Goal: Task Accomplishment & Management: Manage account settings

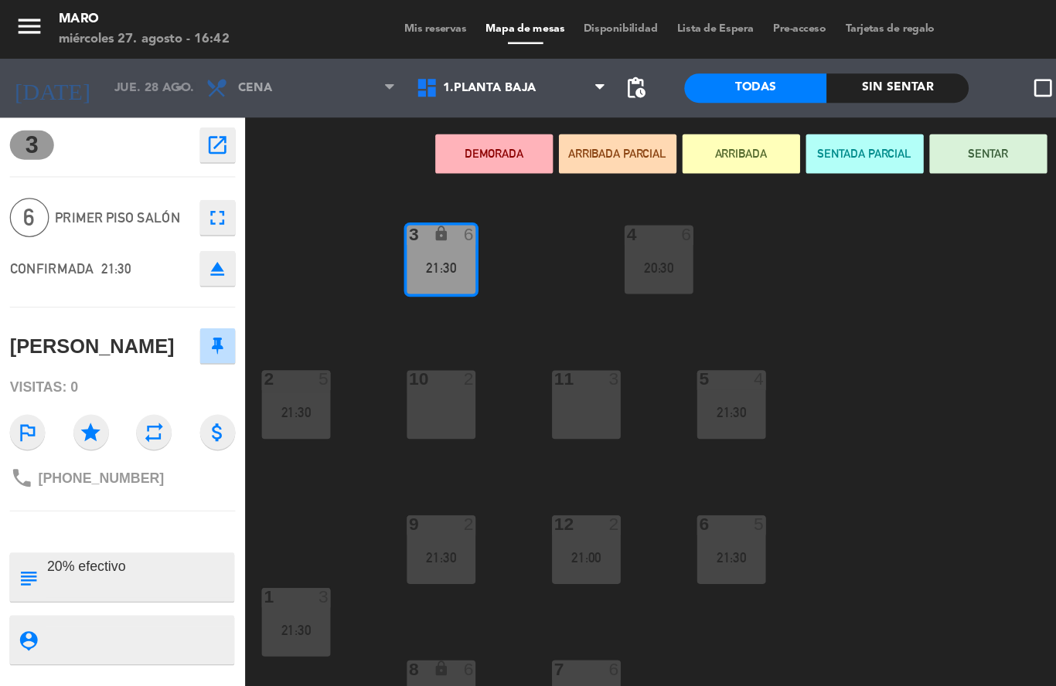
click at [687, 218] on div "3 lock 6 21:30 4 6 20:30 2 5 21:30 10 2 11 3 5 4 21:30 12 2 21:00 9 2 21:30 6 5…" at bounding box center [630, 418] width 852 height 535
click at [104, 33] on div "miércoles 27. agosto - 16:42" at bounding box center [113, 30] width 134 height 15
click at [110, 73] on input "jue. 28 ago." at bounding box center [147, 69] width 131 height 26
click at [695, 199] on div "3 lock 6 21:30 4 6 20:30 2 5 21:30 10 2 11 3 5 4 21:30 12 2 21:00 9 2 21:30 6 5…" at bounding box center [630, 418] width 852 height 535
click at [33, 23] on icon "menu" at bounding box center [23, 20] width 23 height 23
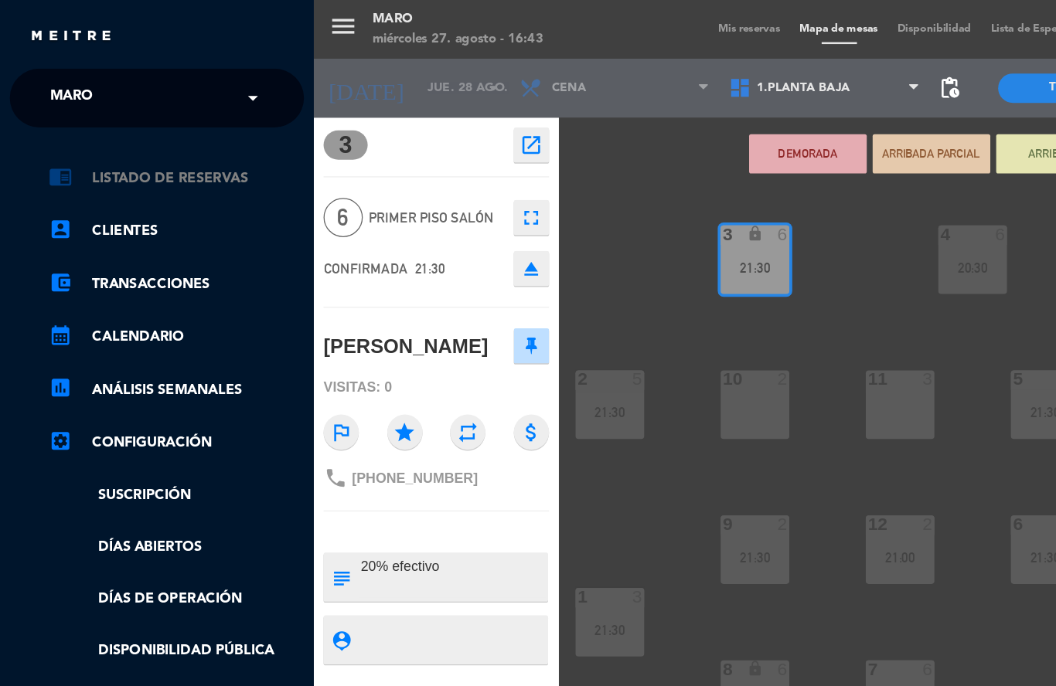
click at [109, 139] on link "chrome_reader_mode Listado de Reservas" at bounding box center [139, 140] width 201 height 19
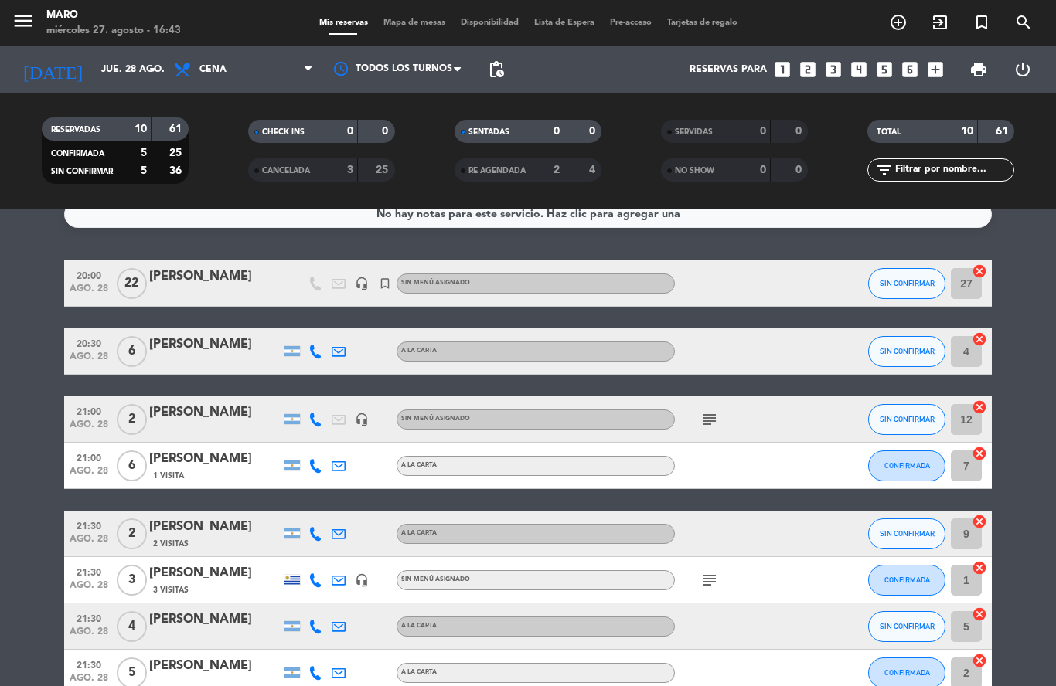
scroll to position [7, 0]
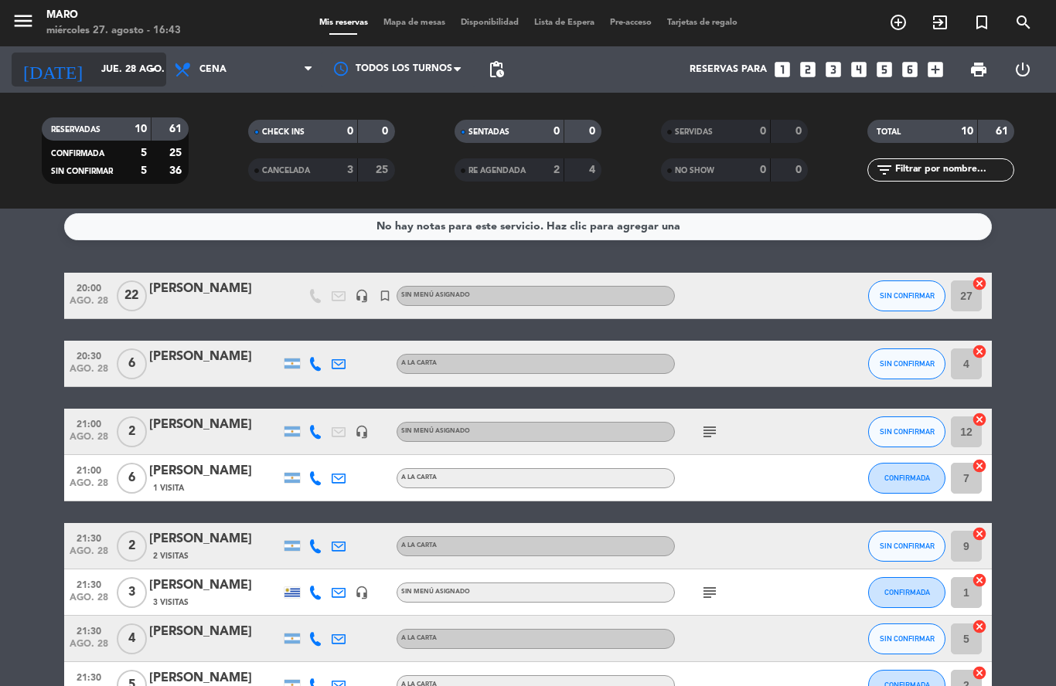
click at [144, 76] on icon "arrow_drop_down" at bounding box center [153, 69] width 19 height 19
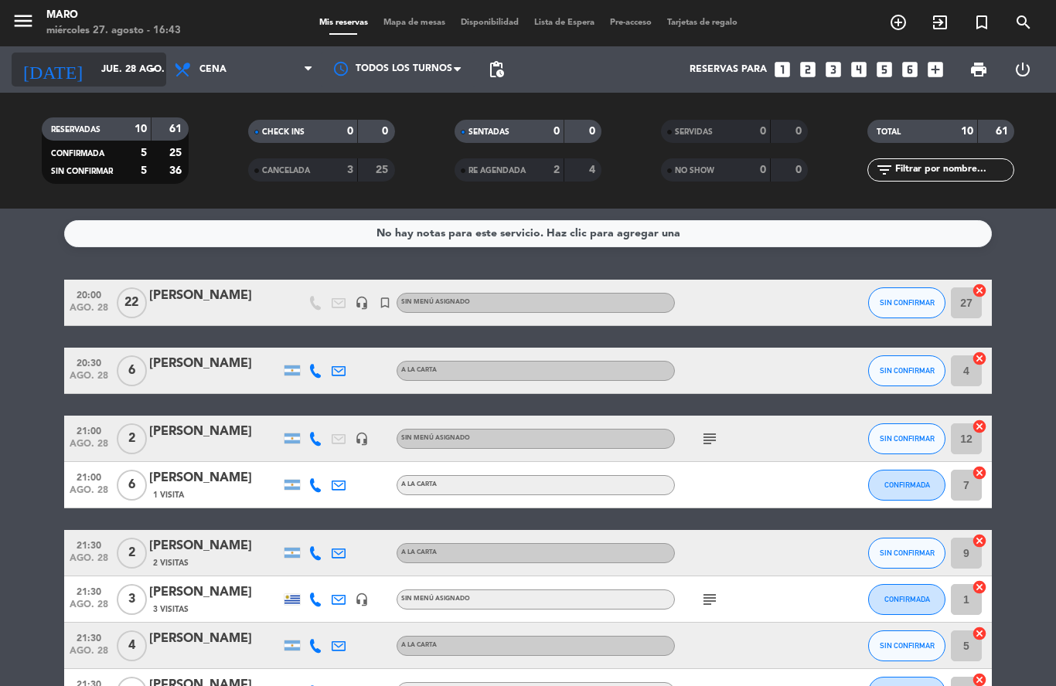
click at [127, 77] on input "jue. 28 ago." at bounding box center [158, 69] width 131 height 26
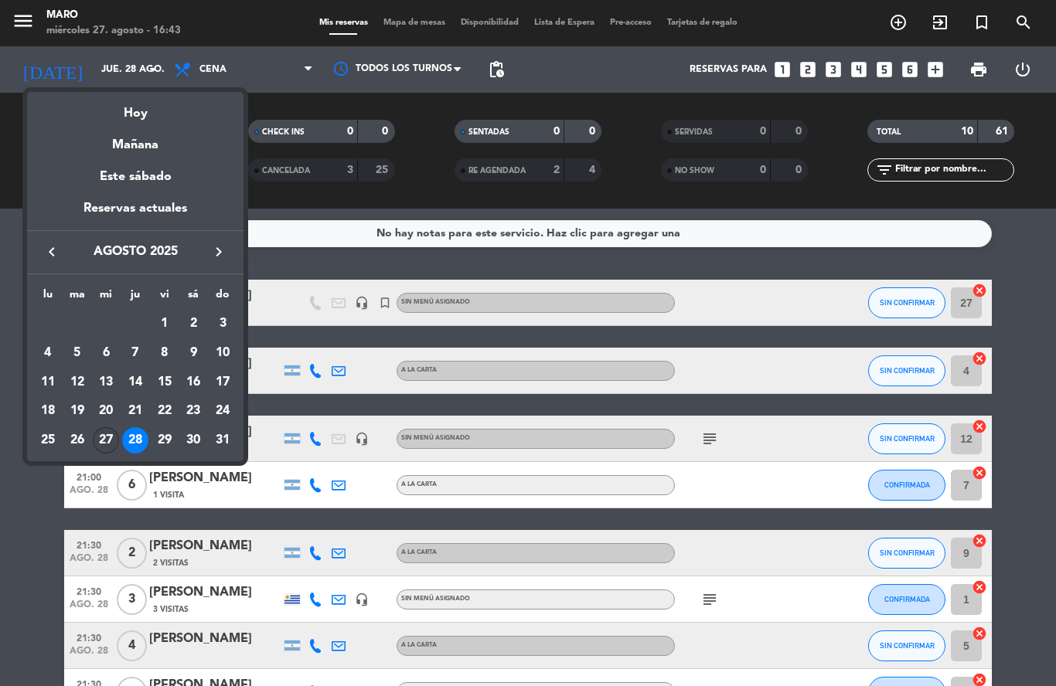
click at [106, 442] on div "27" at bounding box center [106, 440] width 26 height 26
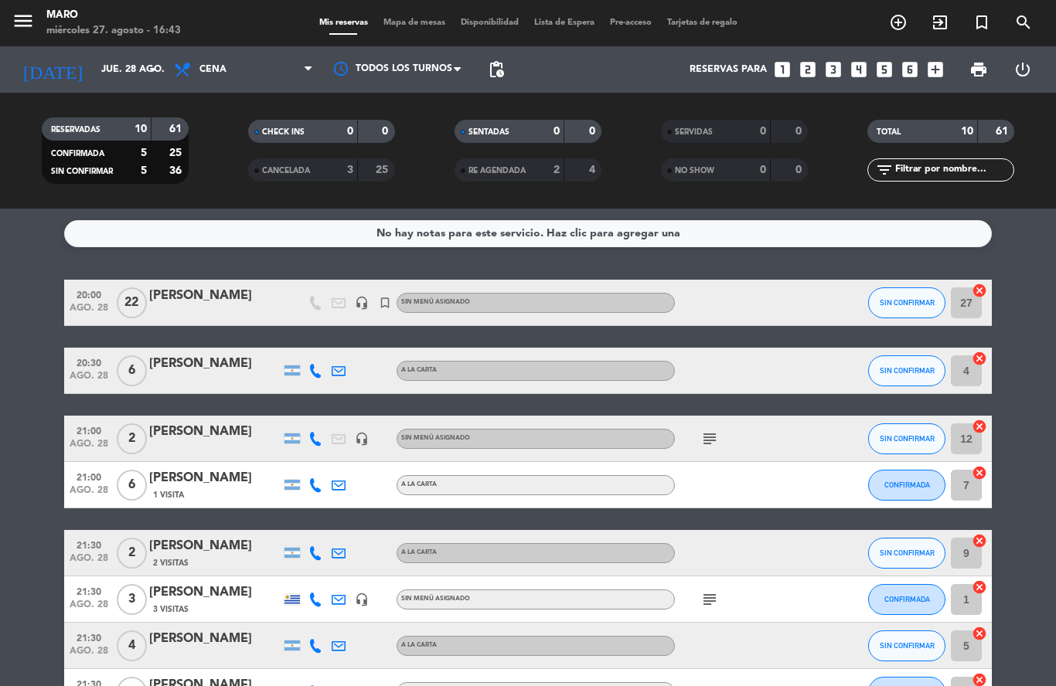
type input "mié. 27 ago."
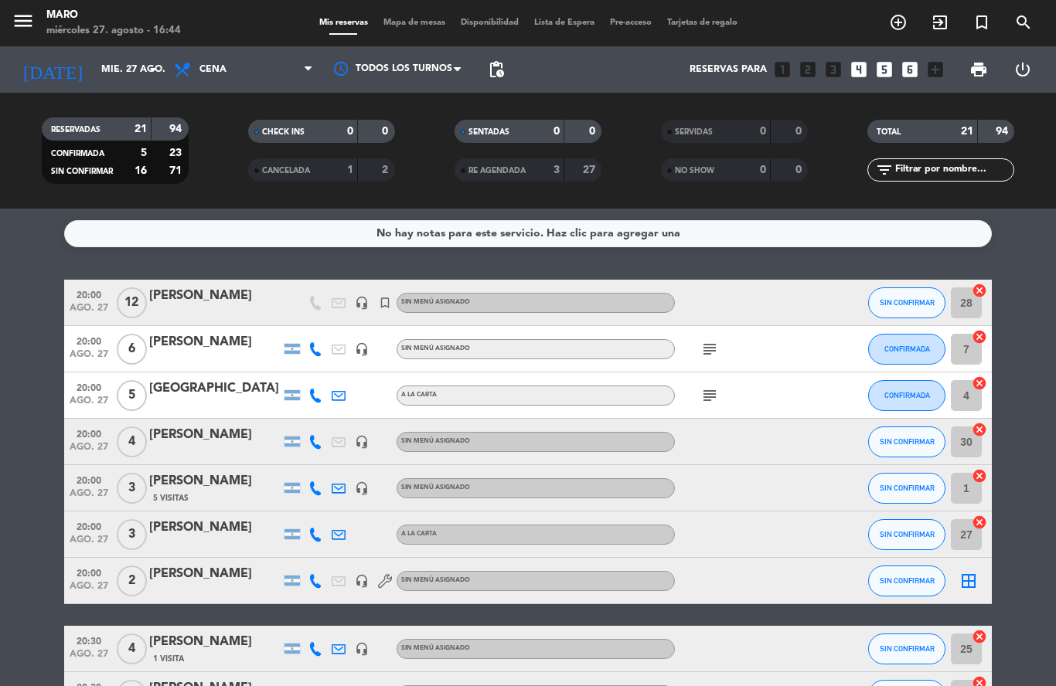
click at [862, 67] on icon "looks_4" at bounding box center [858, 69] width 20 height 20
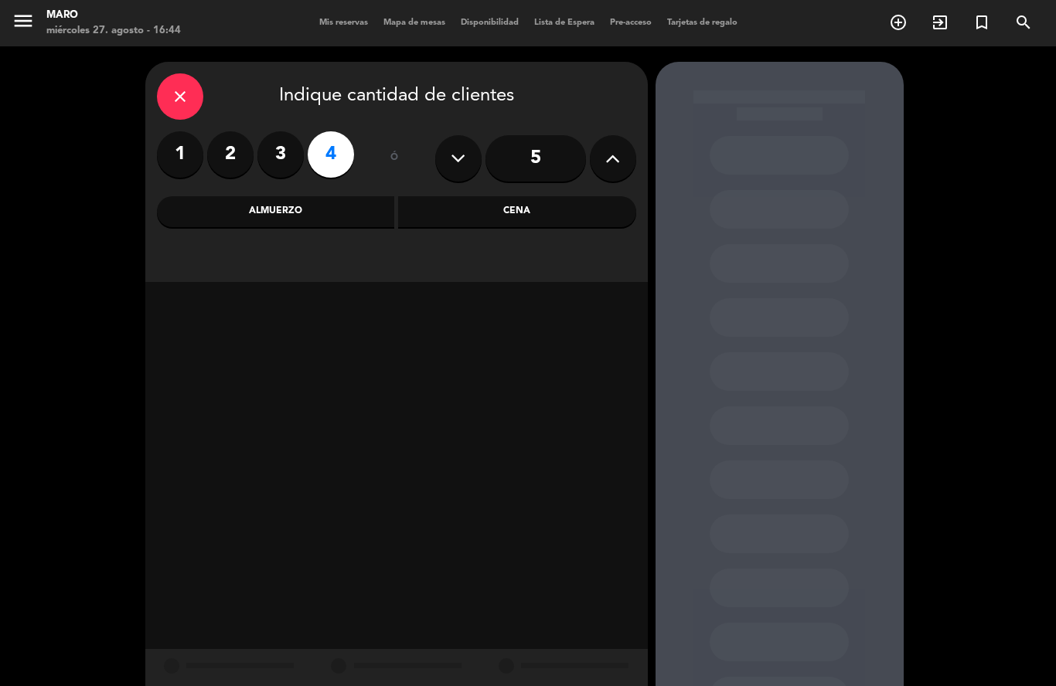
click at [517, 215] on div "Cena" at bounding box center [517, 211] width 238 height 31
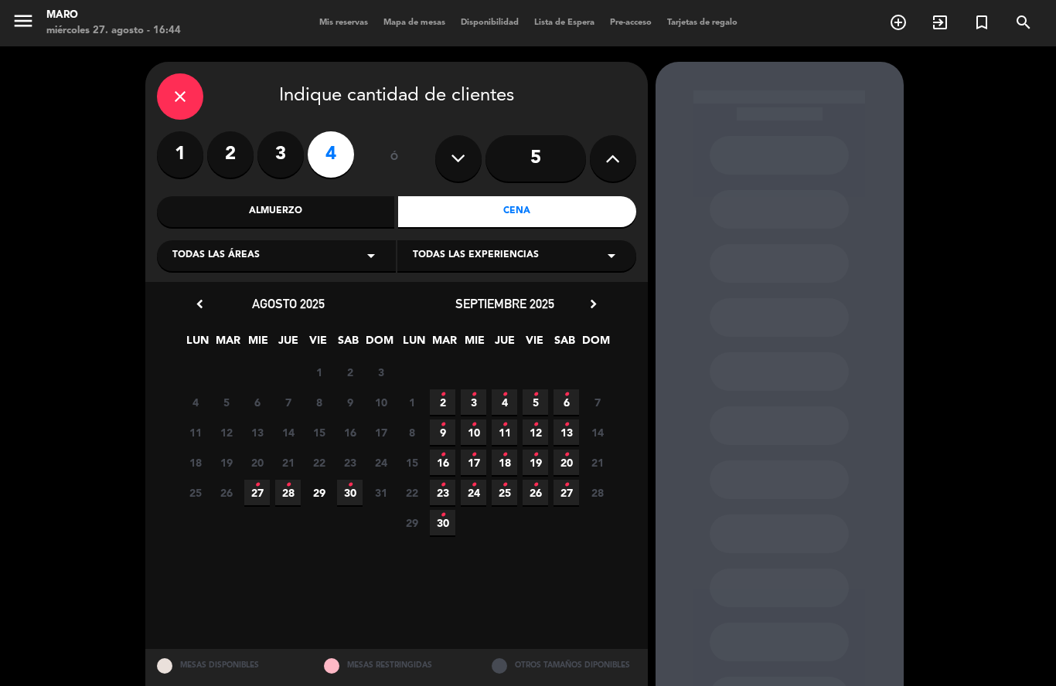
click at [257, 491] on icon "•" at bounding box center [256, 485] width 5 height 25
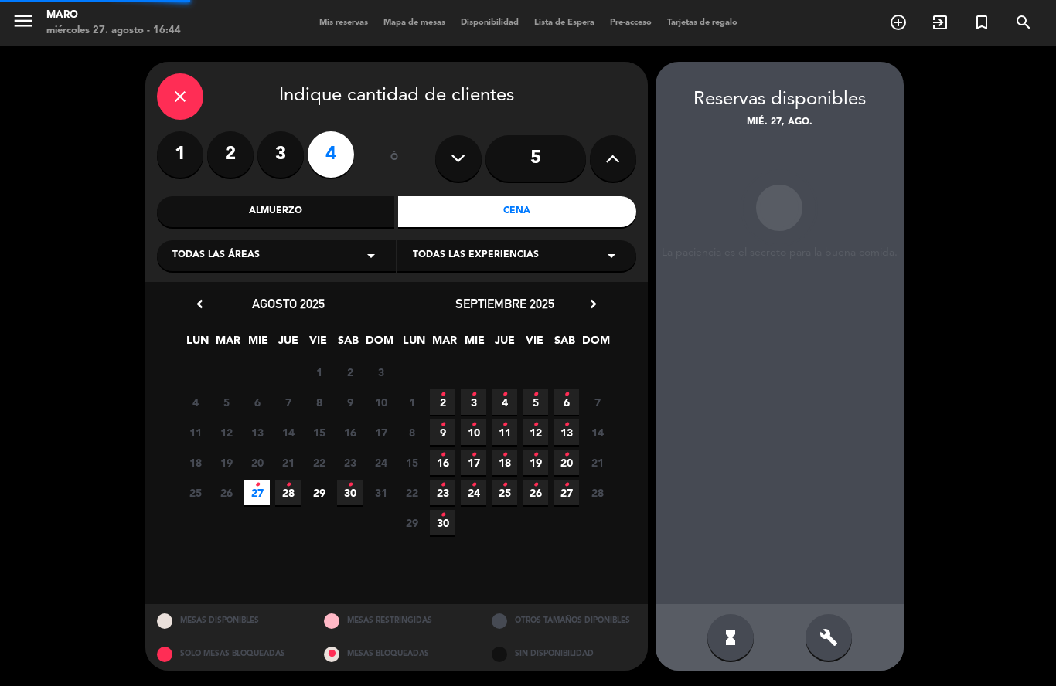
scroll to position [62, 0]
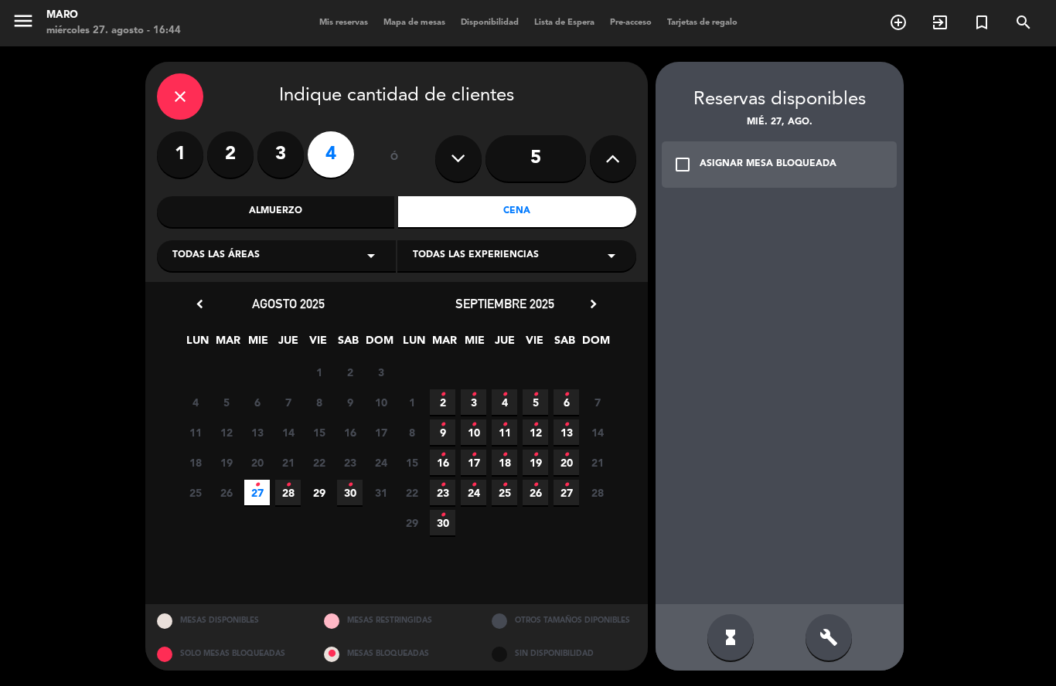
click at [828, 638] on icon "build" at bounding box center [828, 637] width 19 height 19
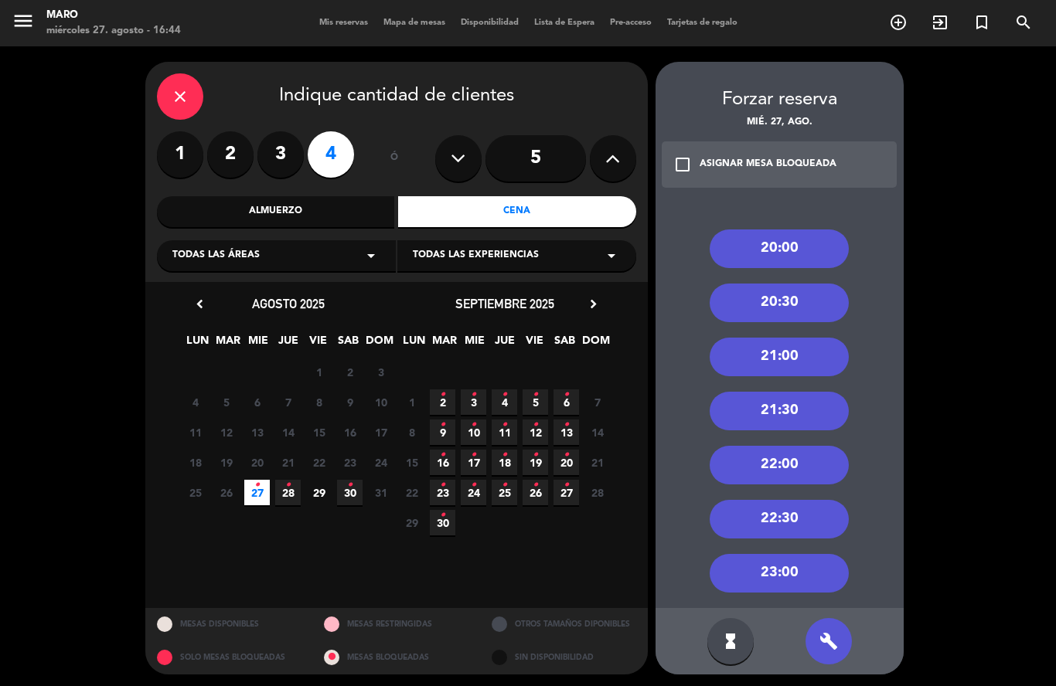
click at [776, 338] on div "21:00" at bounding box center [778, 357] width 139 height 39
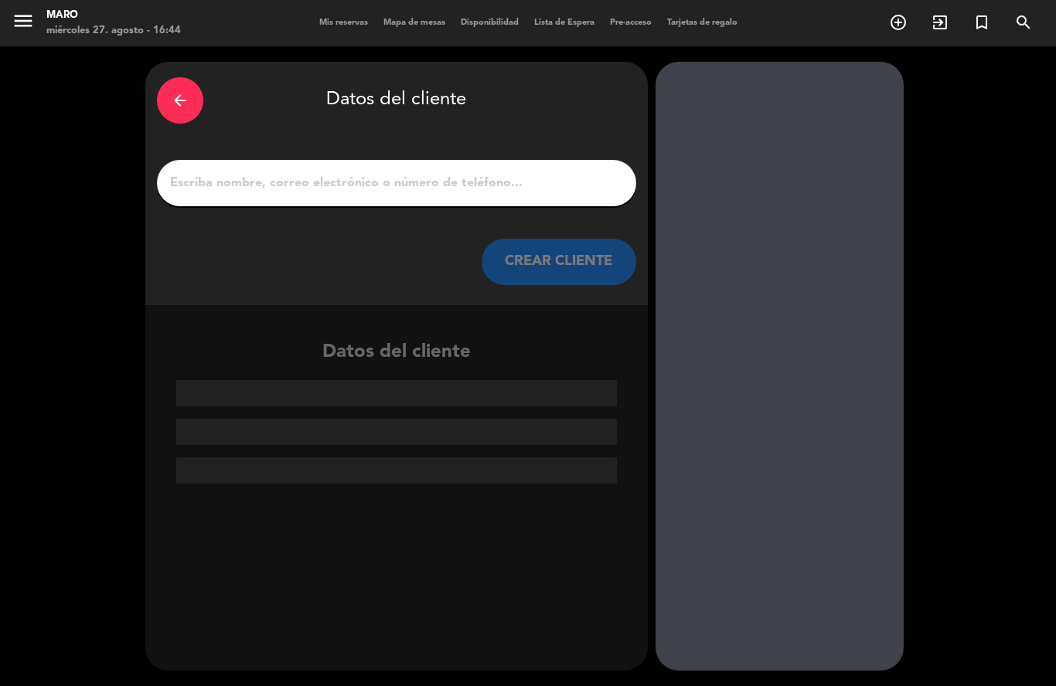
click at [381, 172] on input "1" at bounding box center [396, 183] width 456 height 22
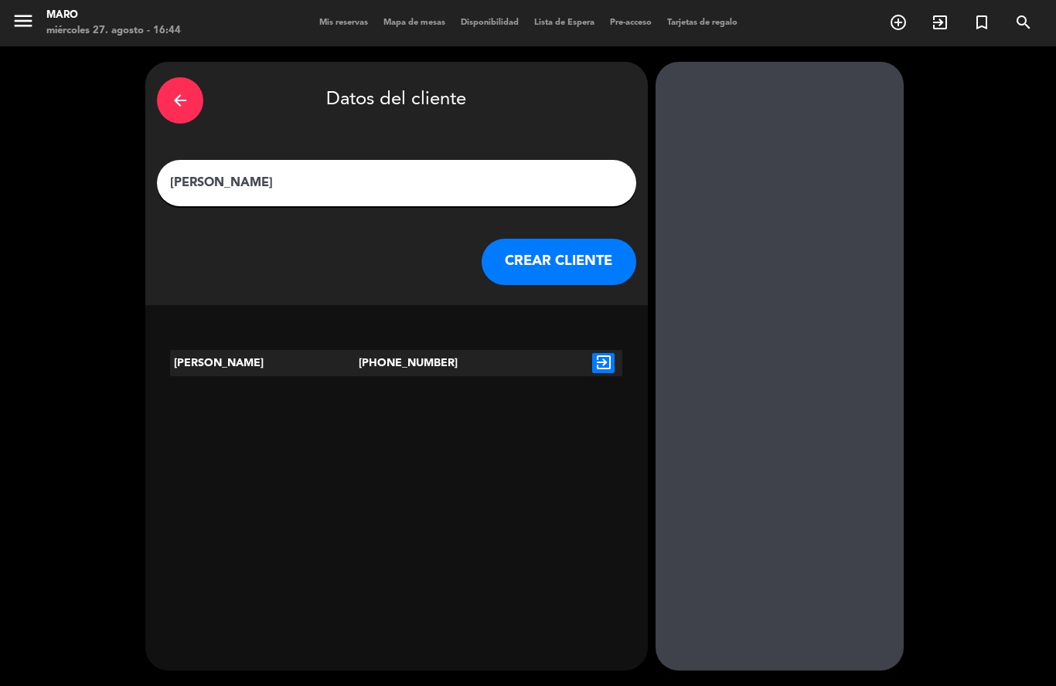
type input "[PERSON_NAME]"
click at [582, 239] on button "CREAR CLIENTE" at bounding box center [558, 262] width 155 height 46
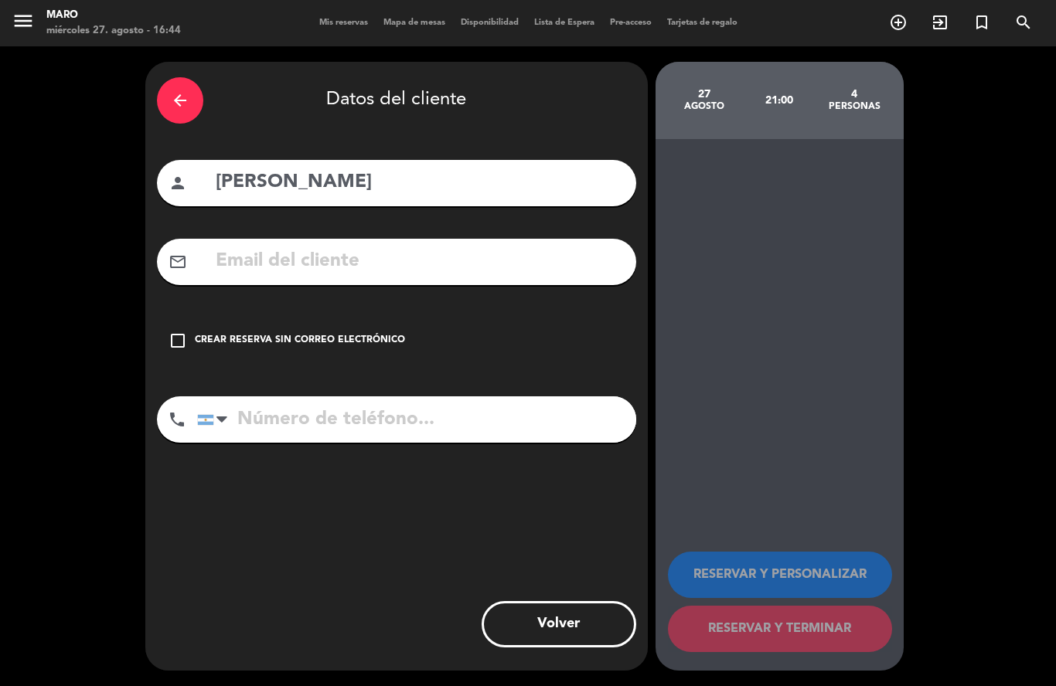
click at [172, 331] on icon "check_box_outline_blank" at bounding box center [177, 340] width 19 height 19
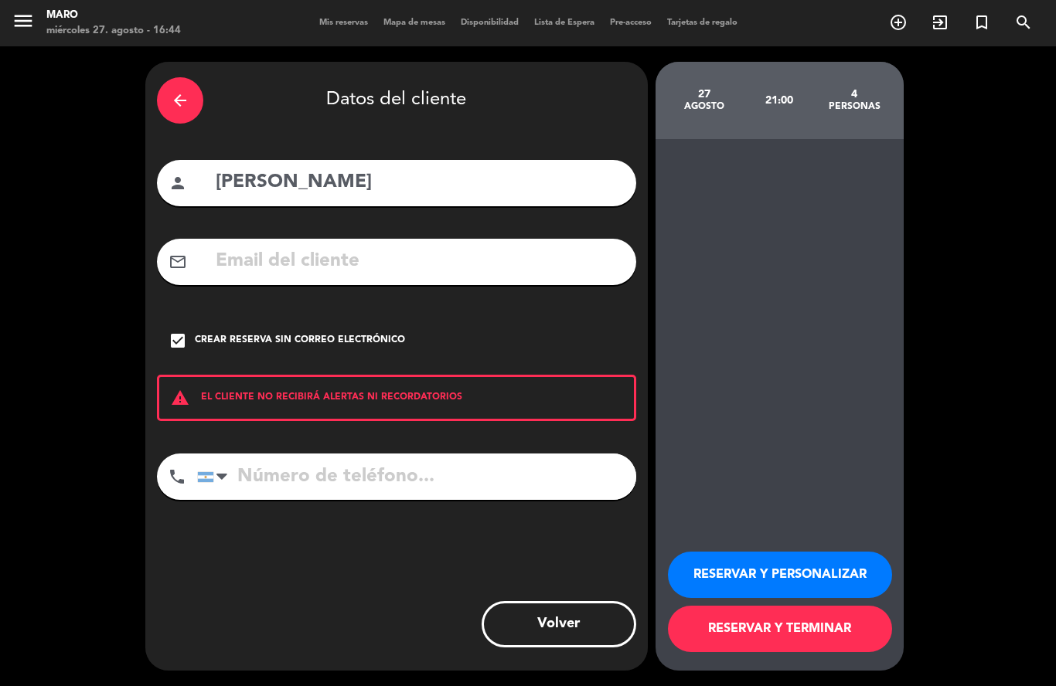
click at [318, 454] on input "tel" at bounding box center [416, 477] width 439 height 46
type input "1140701800"
click at [779, 590] on button "RESERVAR Y PERSONALIZAR" at bounding box center [780, 575] width 224 height 46
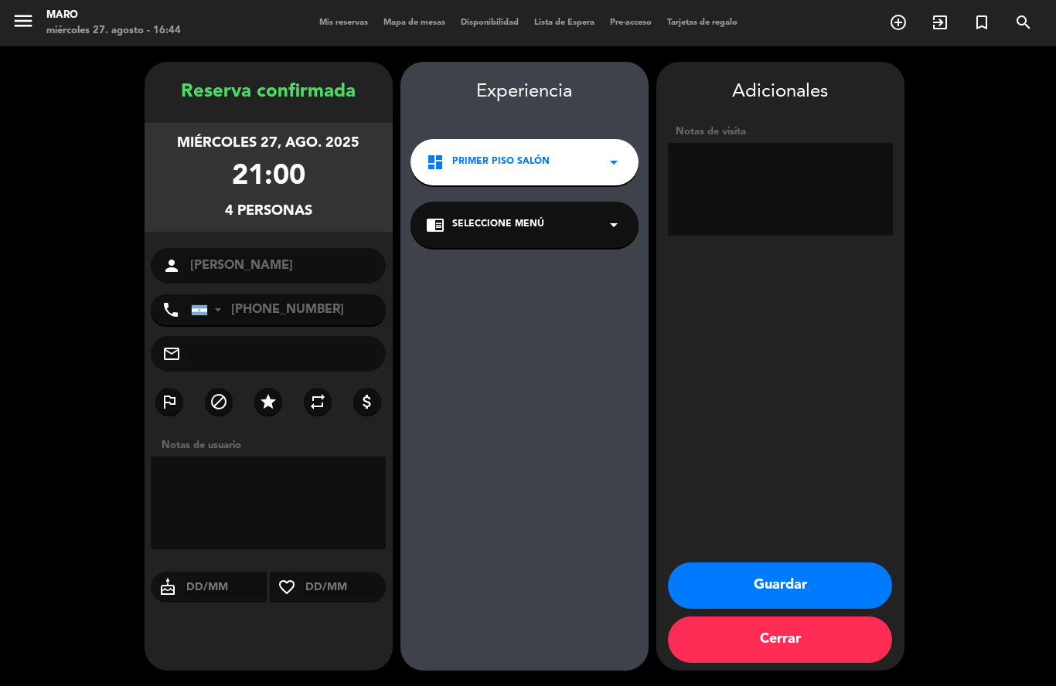
click at [803, 597] on button "Guardar" at bounding box center [780, 586] width 224 height 46
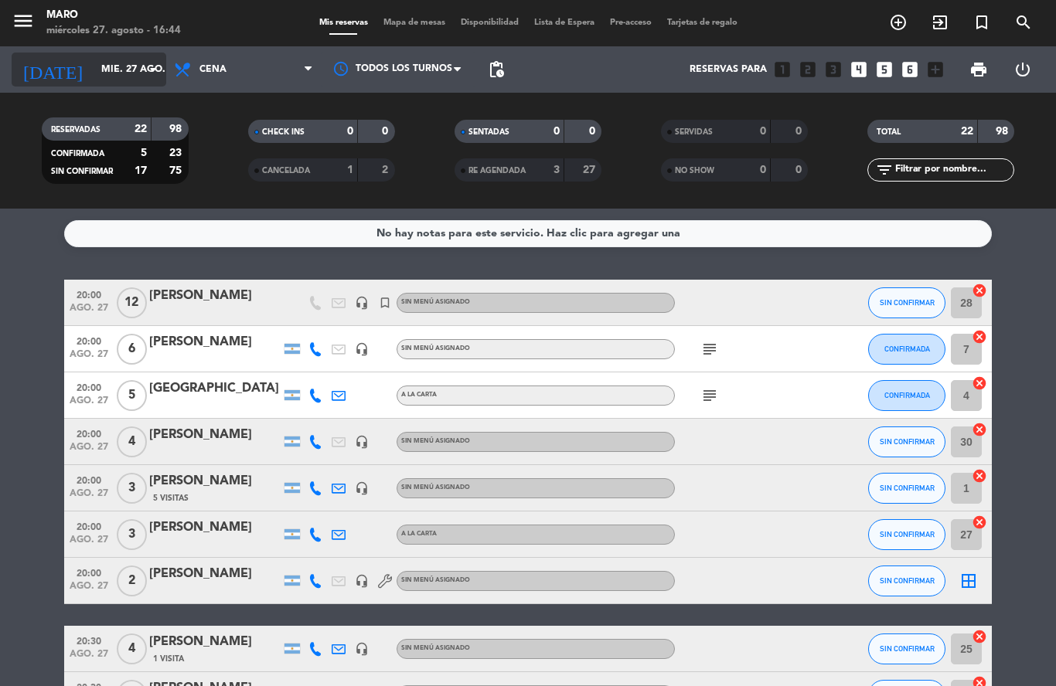
click at [130, 56] on input "mié. 27 ago." at bounding box center [158, 69] width 131 height 26
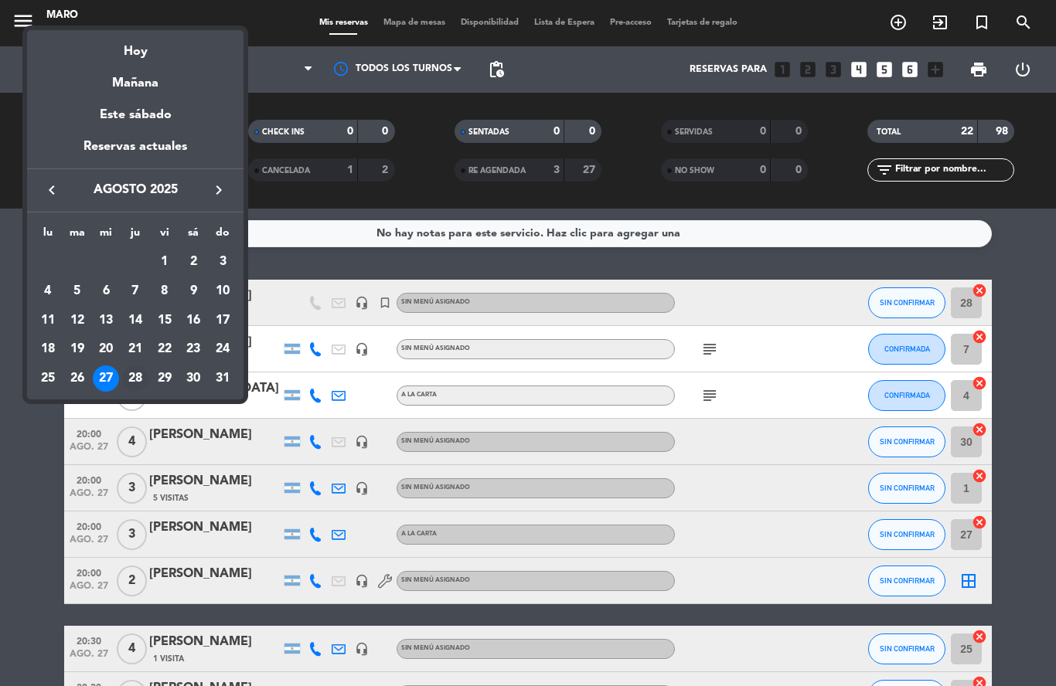
click at [140, 369] on div "28" at bounding box center [135, 378] width 26 height 26
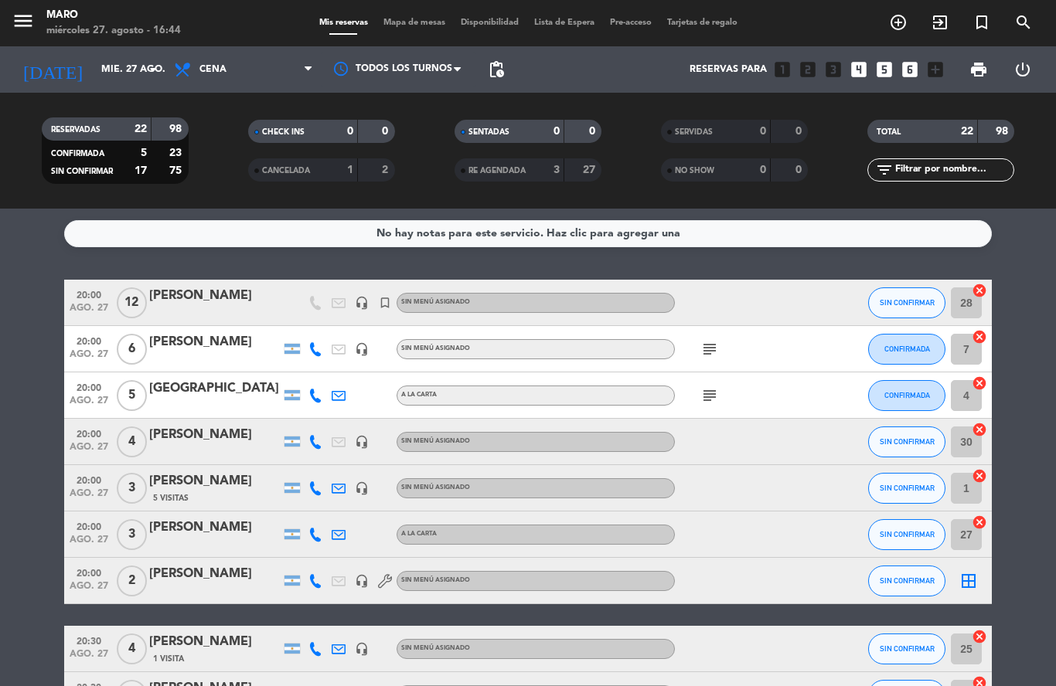
type input "jue. 28 ago."
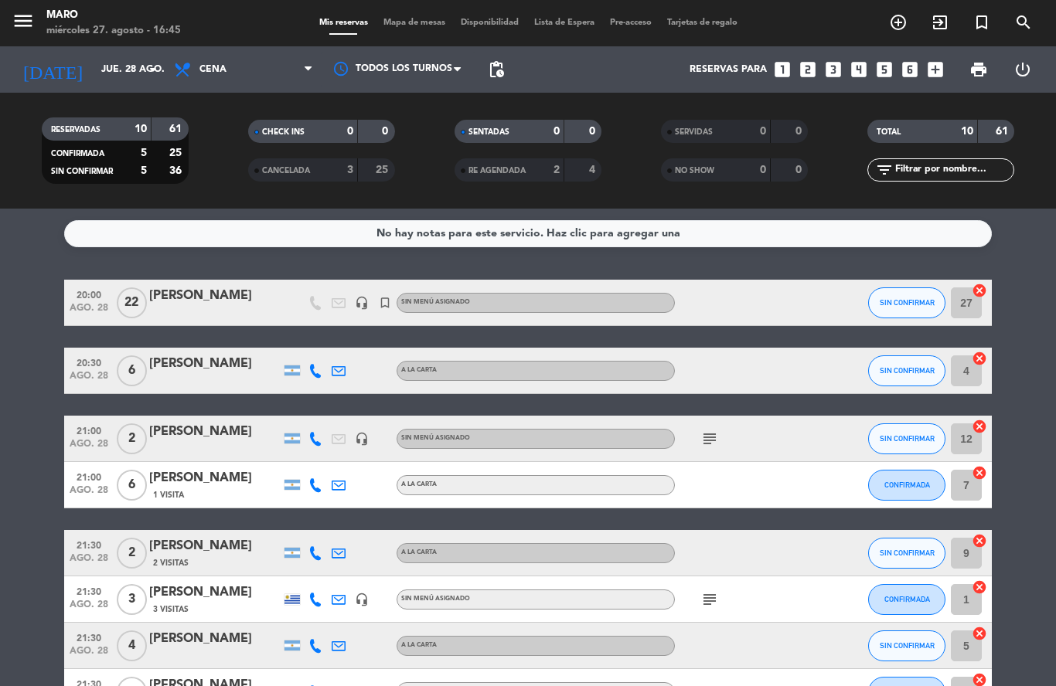
click at [907, 22] on icon "turned_in_not" at bounding box center [898, 22] width 19 height 19
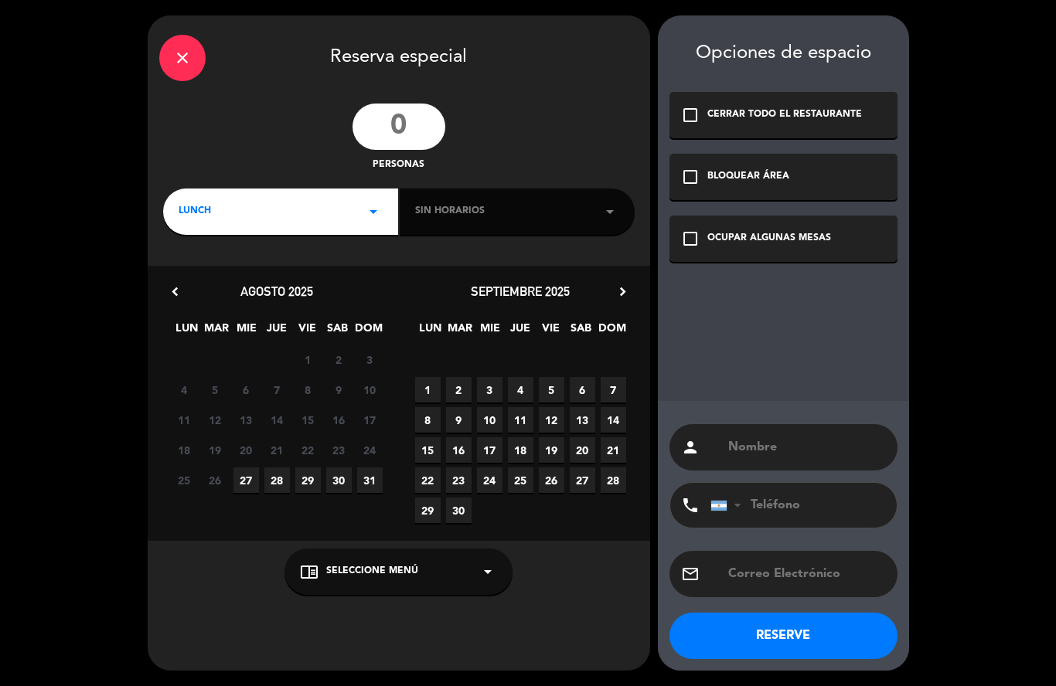
click at [406, 124] on input "number" at bounding box center [398, 127] width 93 height 46
type input "12"
click at [311, 210] on div "LUNCH arrow_drop_down" at bounding box center [280, 212] width 235 height 46
click at [242, 283] on div "Almuerzo Cena" at bounding box center [280, 256] width 235 height 88
click at [206, 281] on div "Cena" at bounding box center [280, 276] width 204 height 15
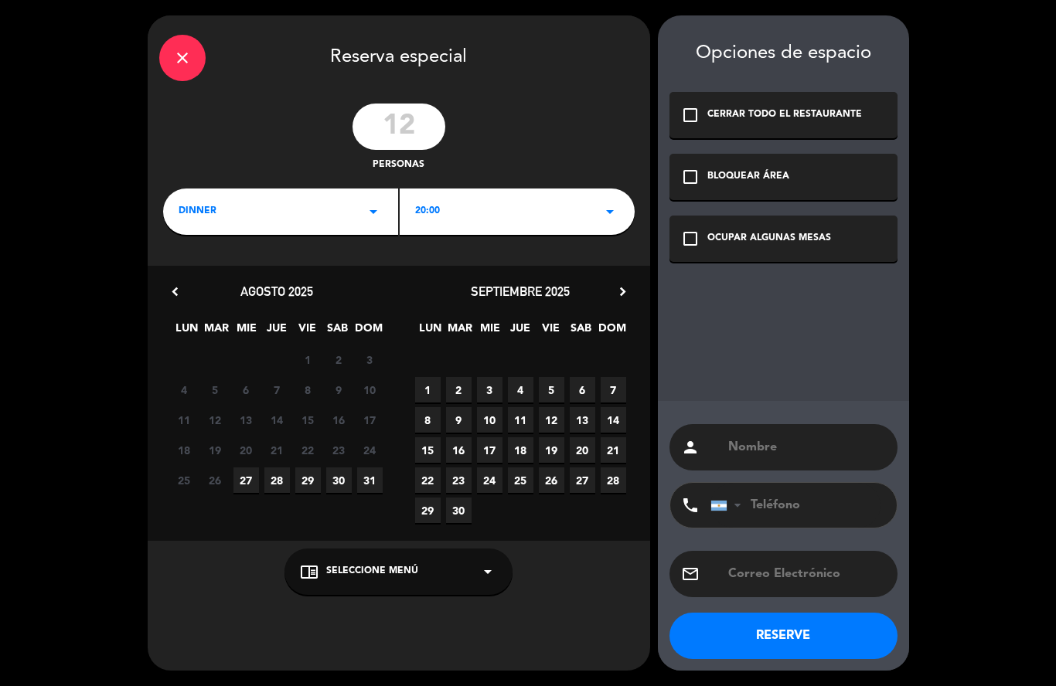
click at [704, 240] on div "check_box_outline_blank OCUPAR ALGUNAS MESAS" at bounding box center [783, 239] width 228 height 46
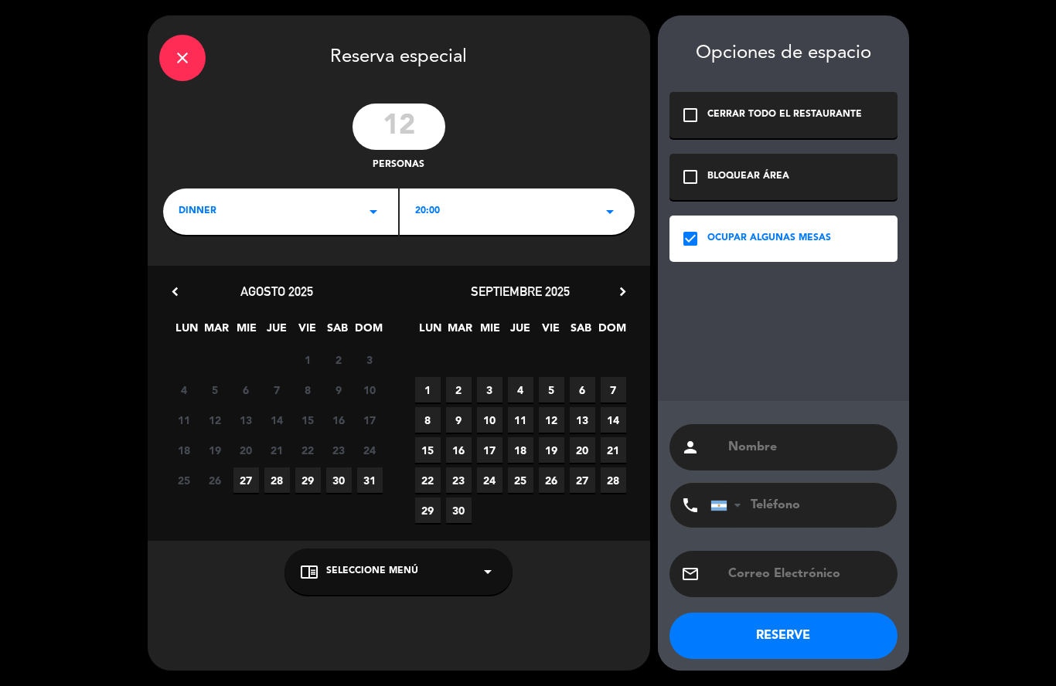
click at [270, 484] on span "28" at bounding box center [276, 479] width 25 height 25
click at [729, 458] on input "text" at bounding box center [805, 448] width 159 height 22
type input "[PERSON_NAME]"
click at [806, 634] on button "RESERVE" at bounding box center [783, 636] width 228 height 46
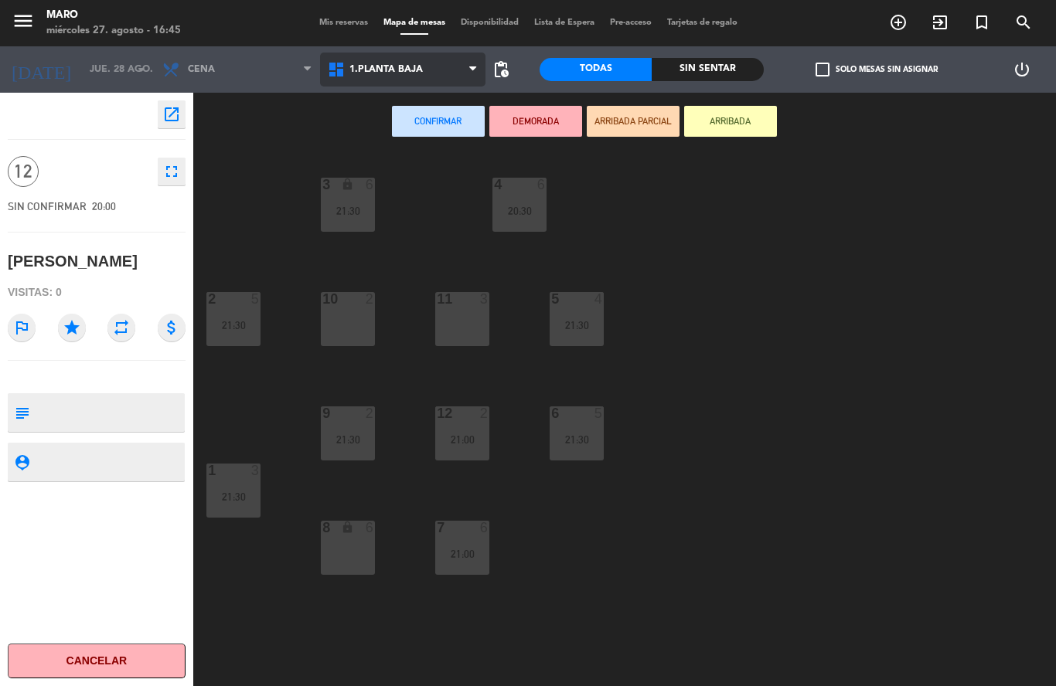
click at [421, 83] on span "1.Planta baja" at bounding box center [402, 70] width 165 height 34
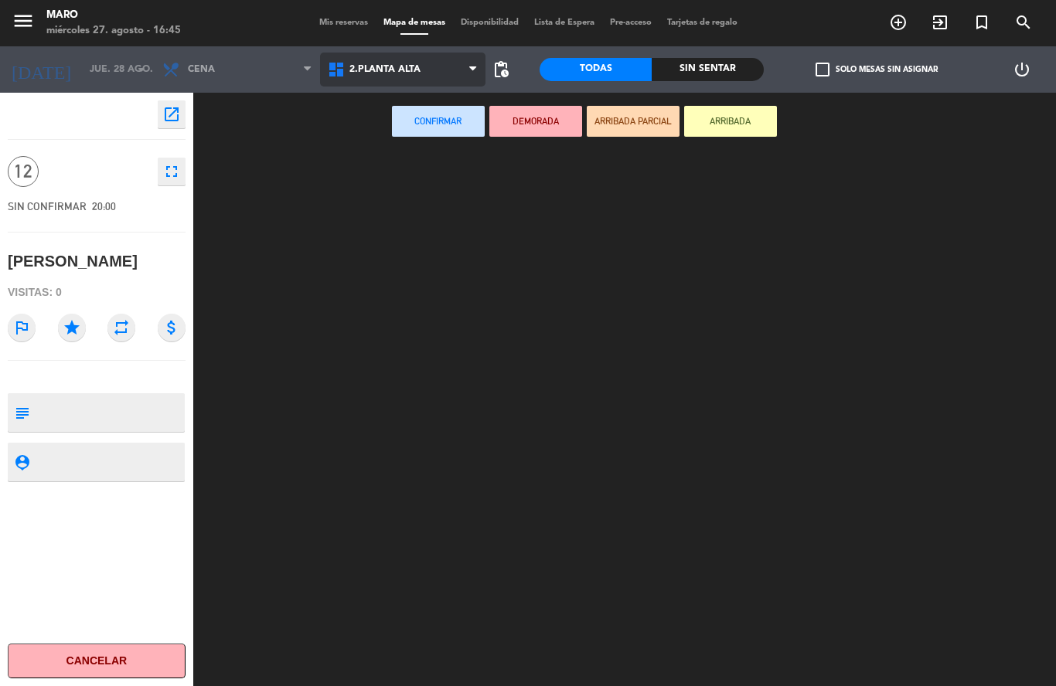
click at [408, 137] on ng-component "menu Maro [DATE] 27. agosto - 16:45 Mis reservas Mapa de mesas Disponibilidad L…" at bounding box center [528, 343] width 1056 height 686
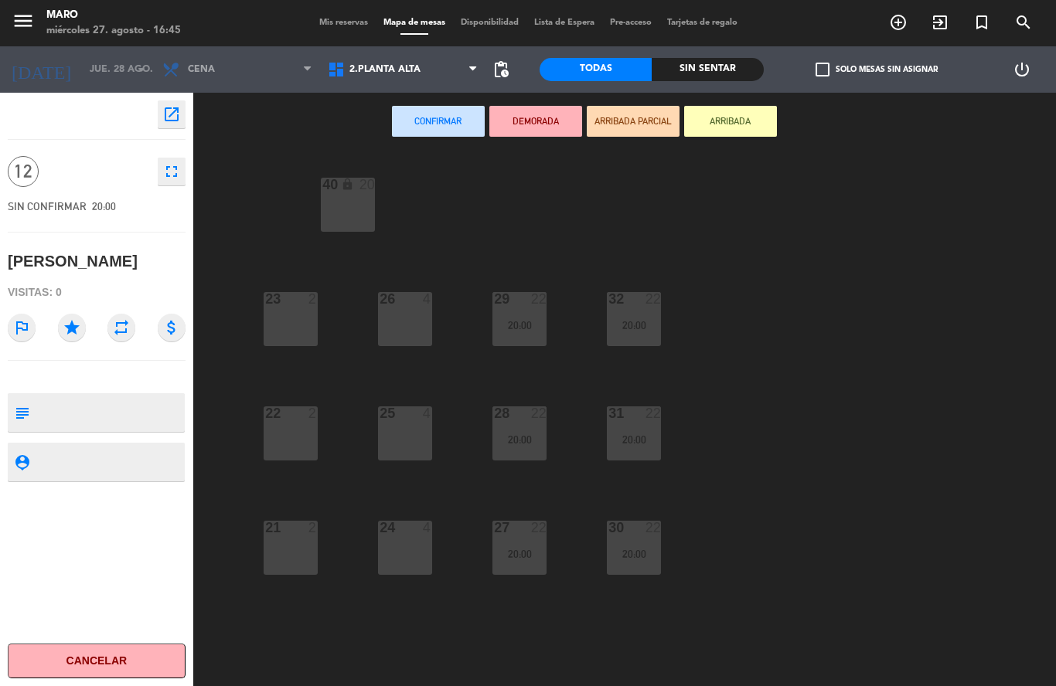
click at [355, 218] on div "40 lock 20" at bounding box center [348, 205] width 54 height 54
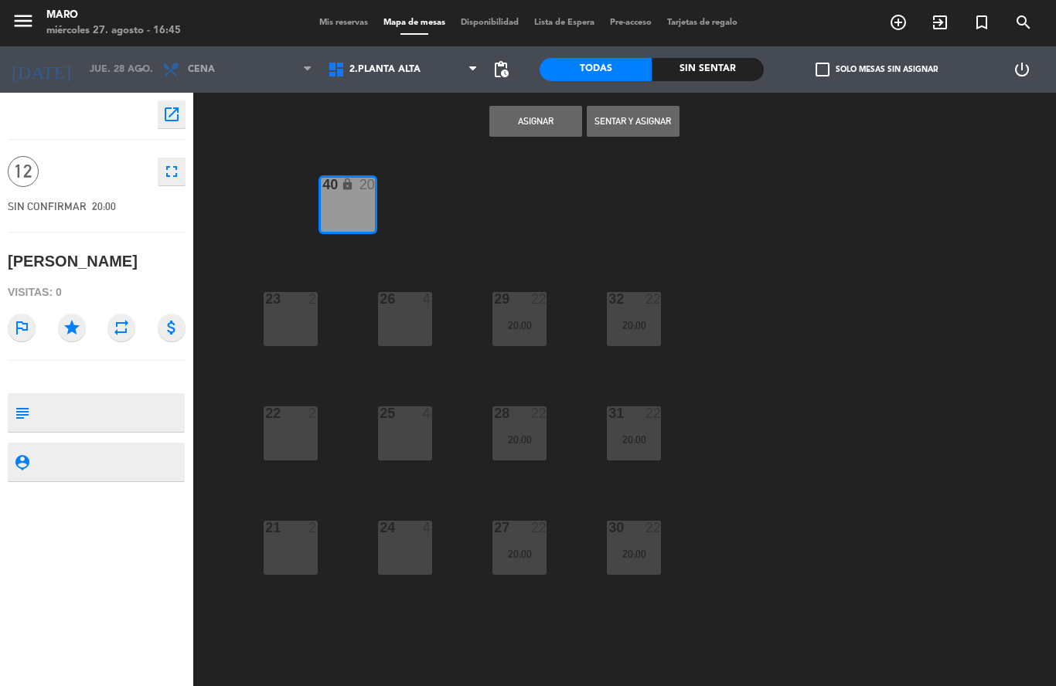
click at [535, 129] on button "Asignar" at bounding box center [535, 121] width 93 height 31
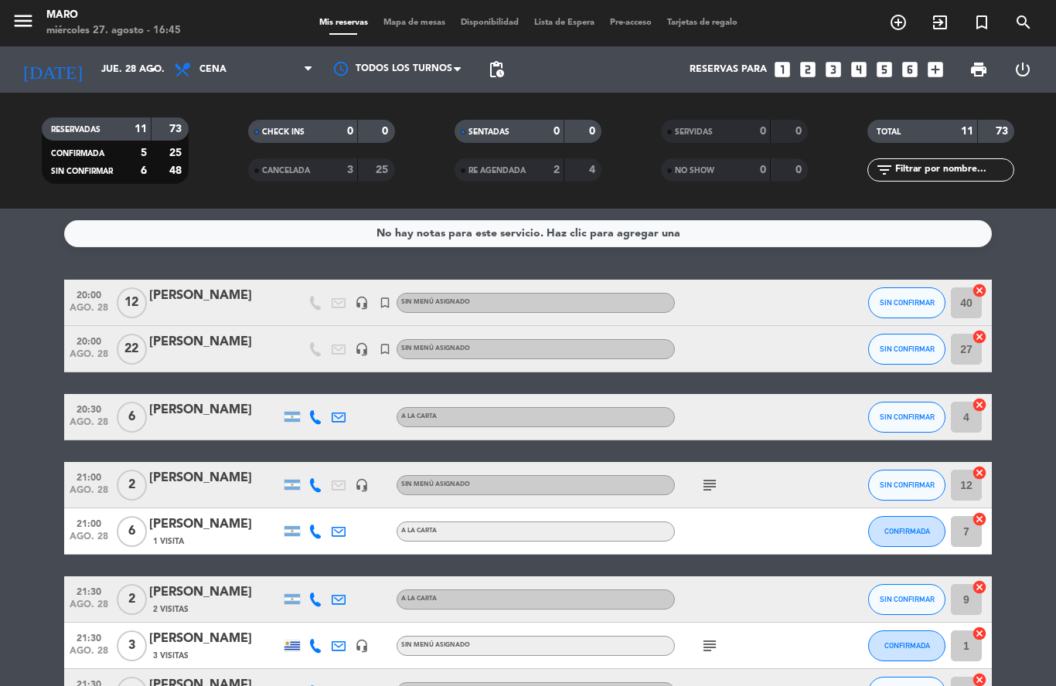
click at [243, 297] on div "[PERSON_NAME]" at bounding box center [214, 296] width 131 height 20
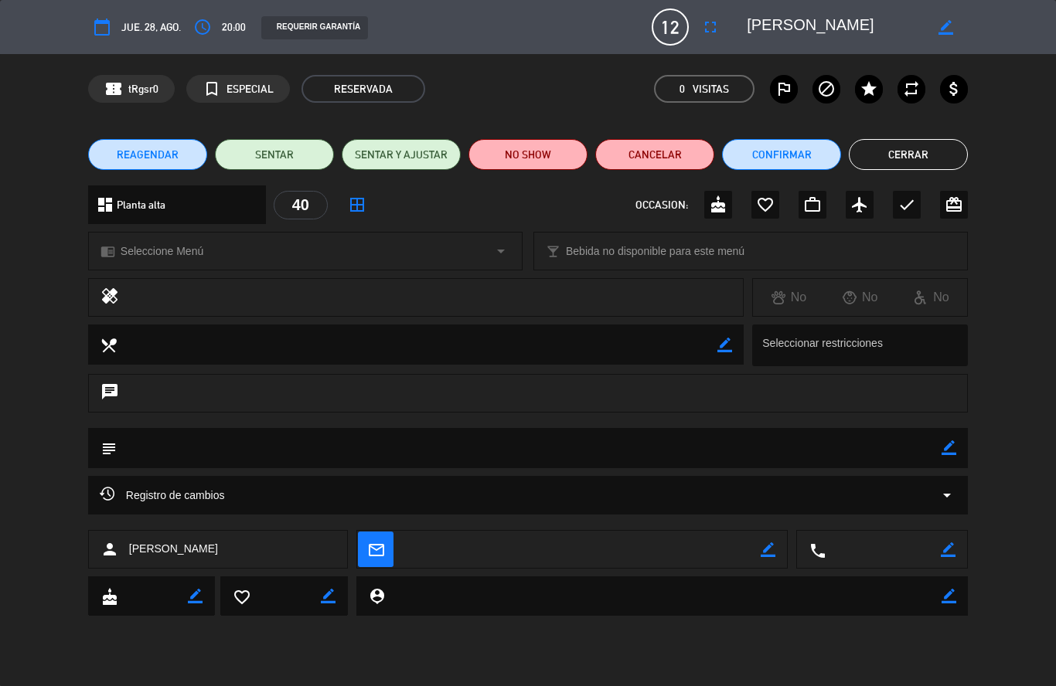
click at [810, 338] on div at bounding box center [862, 345] width 209 height 29
click at [808, 345] on div at bounding box center [862, 345] width 209 height 29
click at [946, 450] on icon "border_color" at bounding box center [948, 447] width 15 height 15
click at [858, 447] on textarea at bounding box center [529, 447] width 824 height 39
type textarea "Empresa para el VIP"
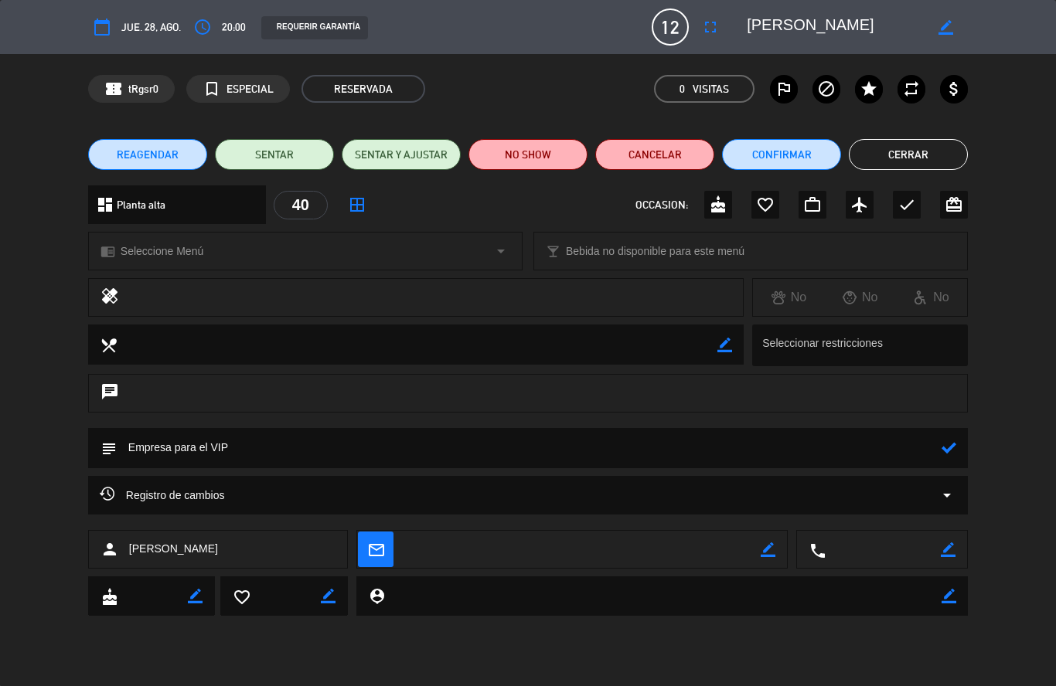
click at [950, 450] on icon at bounding box center [948, 447] width 15 height 15
click at [913, 158] on button "Cerrar" at bounding box center [907, 154] width 119 height 31
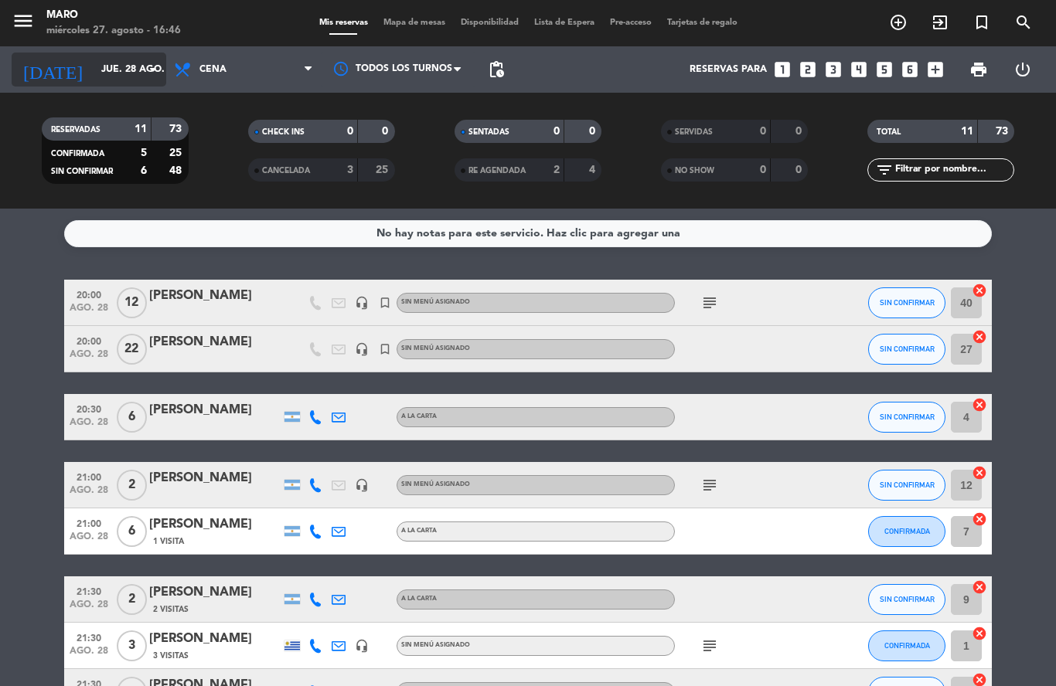
click at [128, 80] on input "jue. 28 ago." at bounding box center [158, 69] width 131 height 26
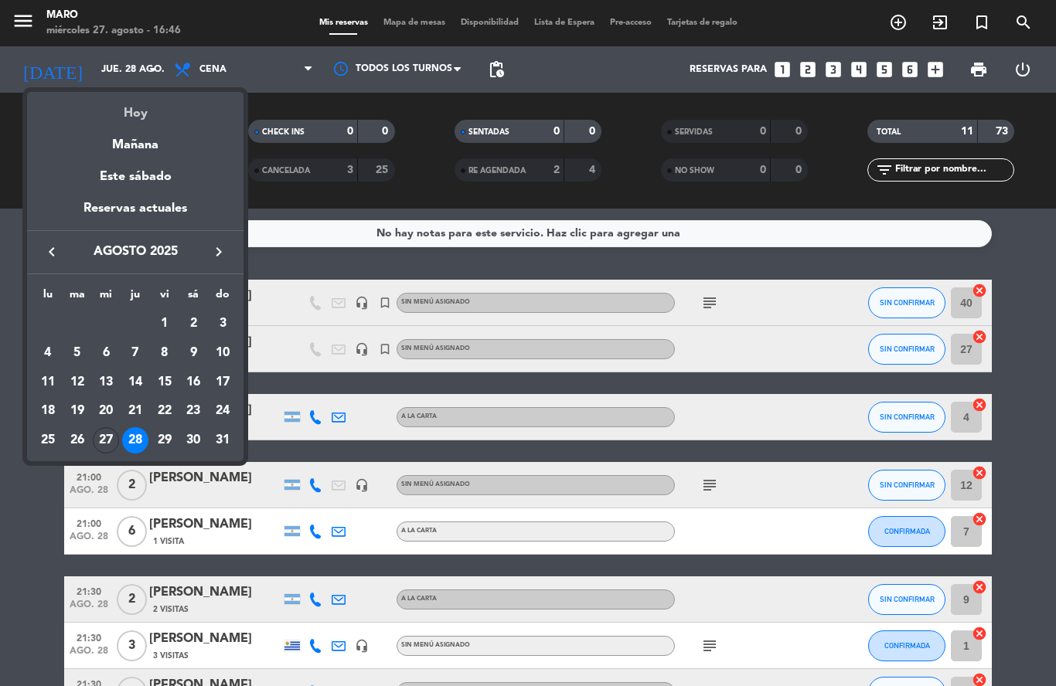
click at [129, 117] on div "Hoy" at bounding box center [135, 108] width 216 height 32
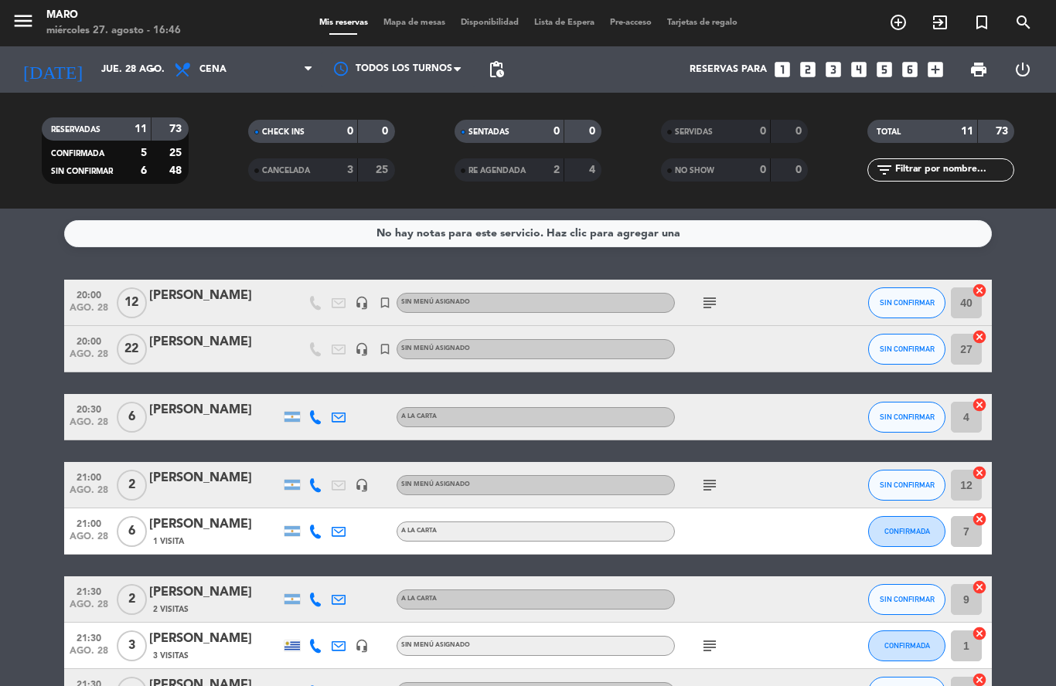
type input "mié. 27 ago."
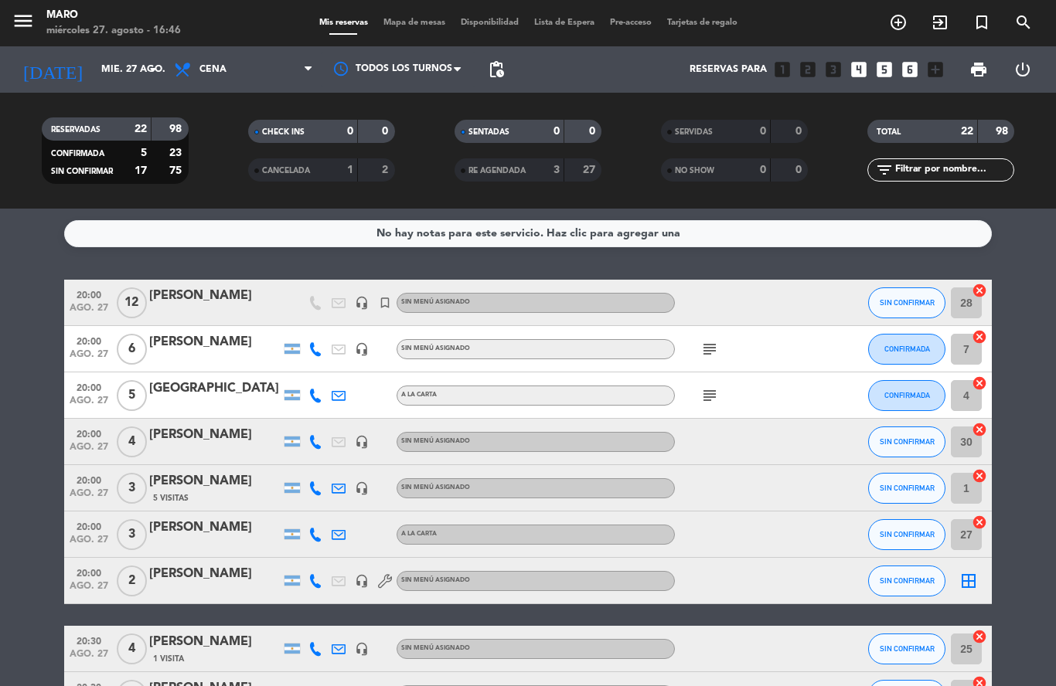
click at [402, 26] on span "Mapa de mesas" at bounding box center [414, 23] width 77 height 8
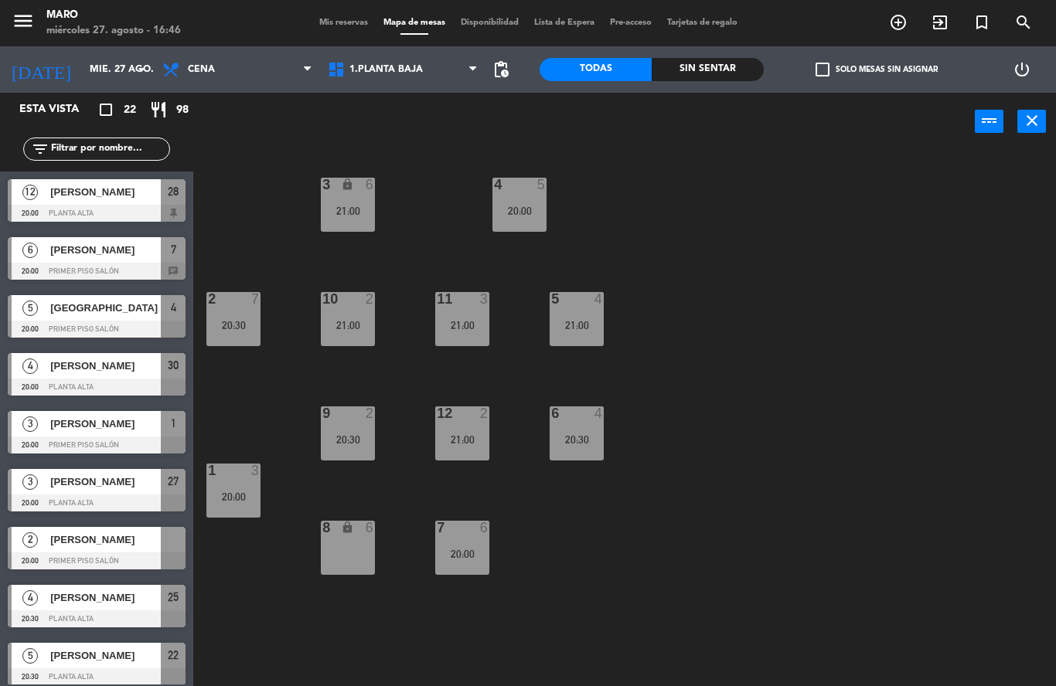
click at [583, 430] on div "6 4 20:30" at bounding box center [576, 433] width 54 height 54
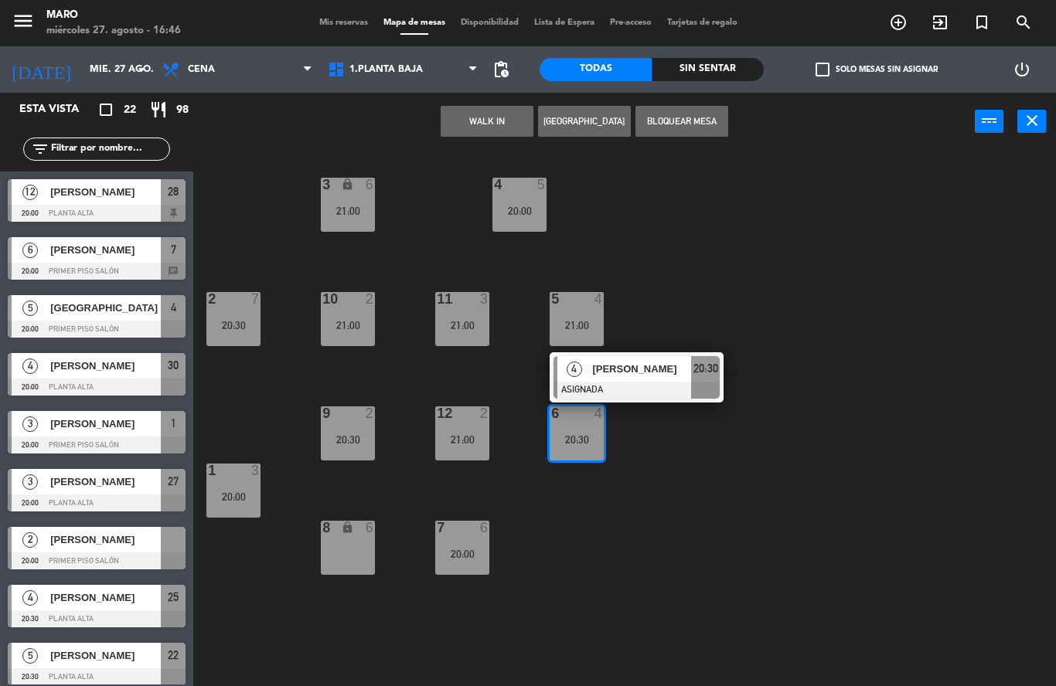
click at [641, 330] on div "3 lock 6 21:00 4 5 20:00 2 7 20:30 10 2 21:00 11 3 21:00 5 4 21:00 12 2 21:00 9…" at bounding box center [630, 418] width 852 height 535
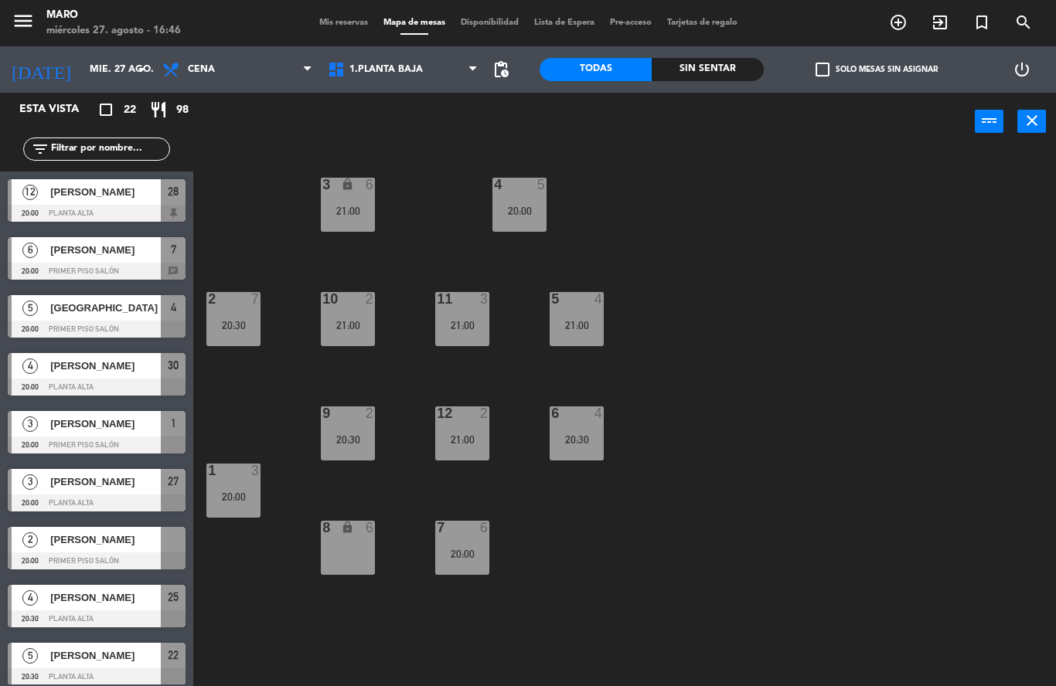
click at [583, 323] on div "21:00" at bounding box center [576, 325] width 54 height 11
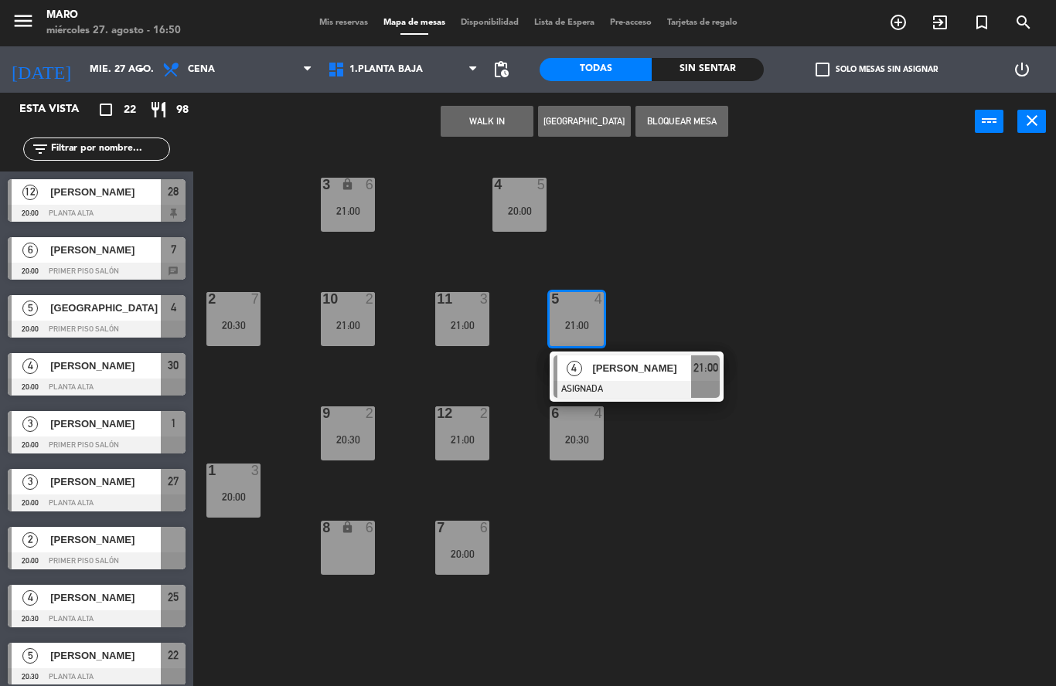
click at [797, 398] on div "3 lock 6 21:00 4 5 20:00 2 7 20:30 10 2 21:00 11 3 21:00 5 4 21:00 4 [PERSON_NA…" at bounding box center [630, 418] width 852 height 535
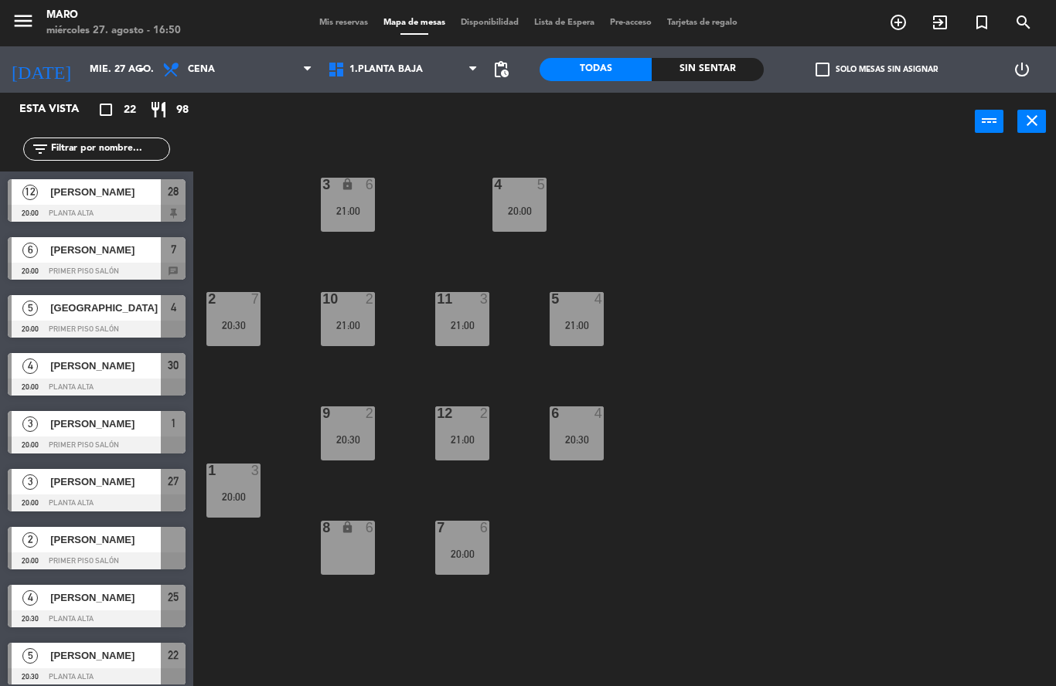
click at [587, 317] on div "5 4 21:00" at bounding box center [576, 319] width 54 height 54
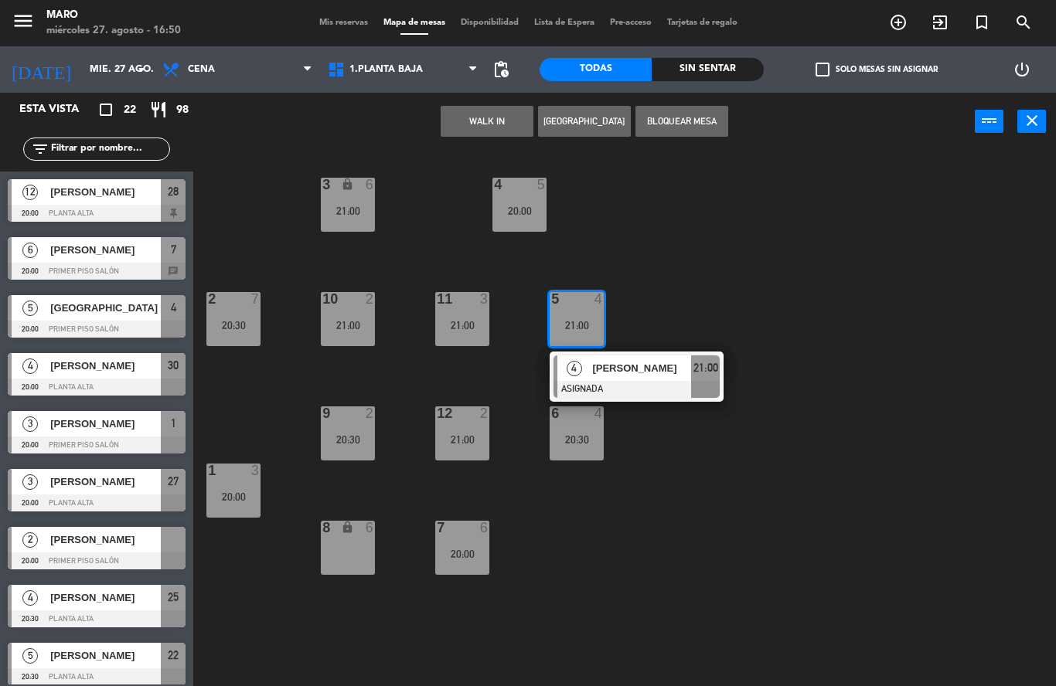
click at [661, 309] on div "3 lock 6 21:00 4 5 20:00 2 7 20:30 10 2 21:00 11 3 21:00 5 4 21:00 4 [PERSON_NA…" at bounding box center [630, 418] width 852 height 535
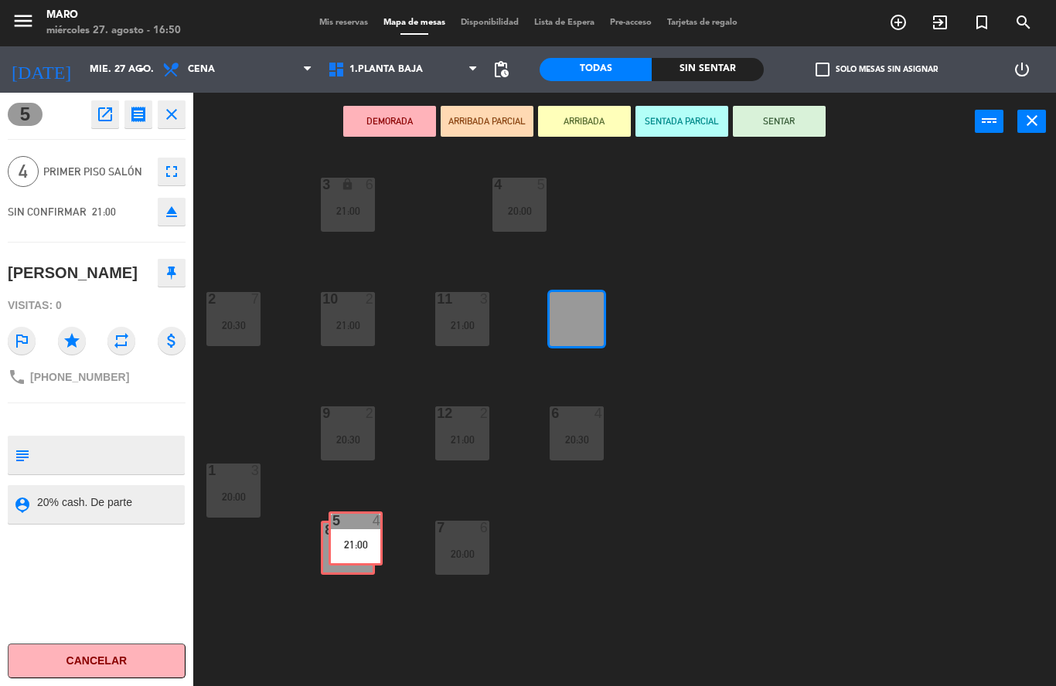
drag, startPoint x: 587, startPoint y: 326, endPoint x: 365, endPoint y: 546, distance: 312.5
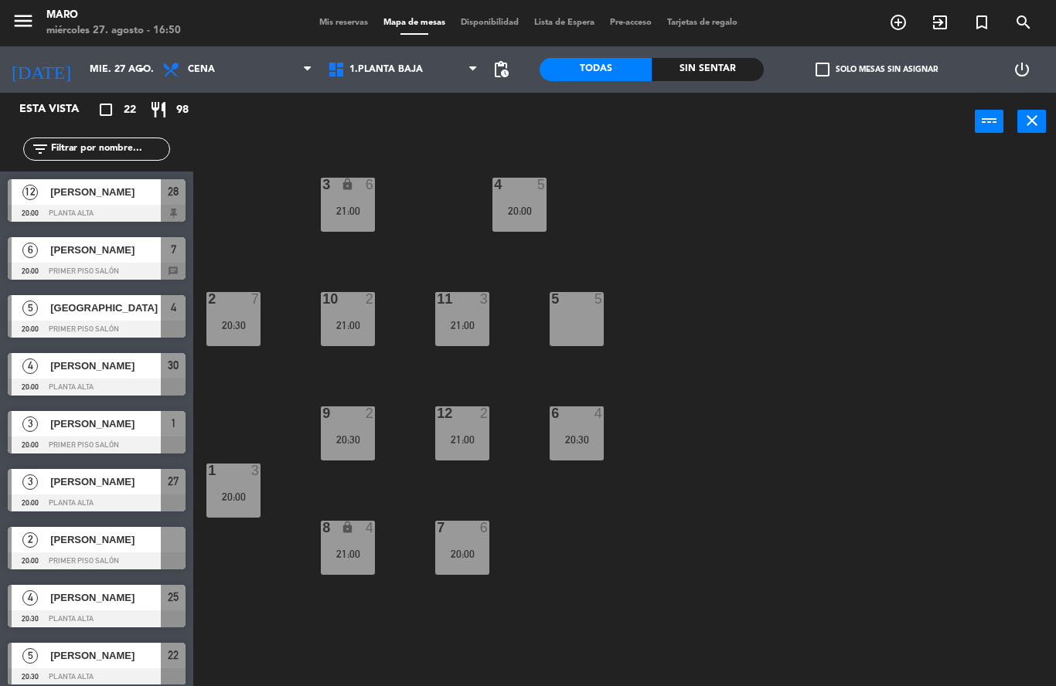
scroll to position [105, 0]
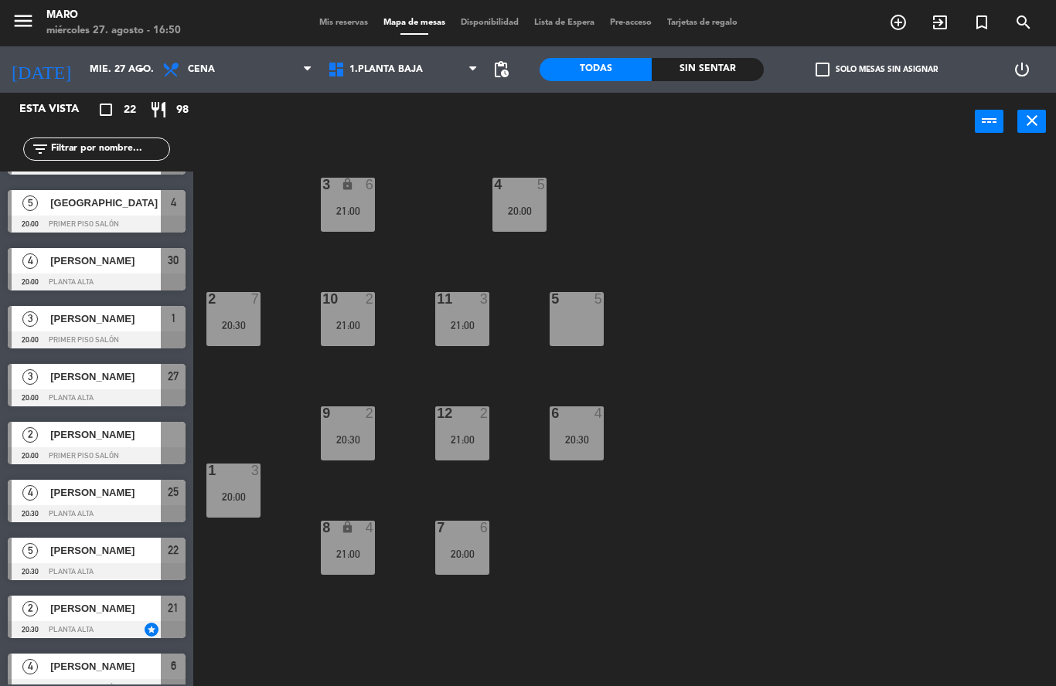
click at [333, 23] on span "Mis reservas" at bounding box center [343, 23] width 64 height 8
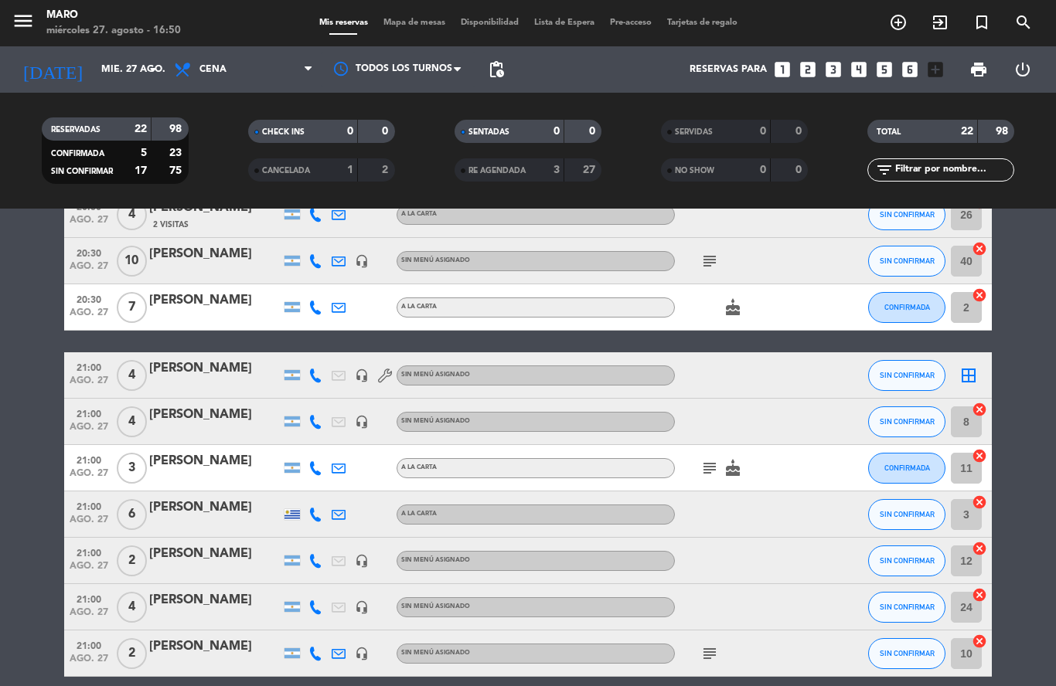
scroll to position [665, 0]
click at [967, 376] on icon "border_all" at bounding box center [968, 376] width 19 height 19
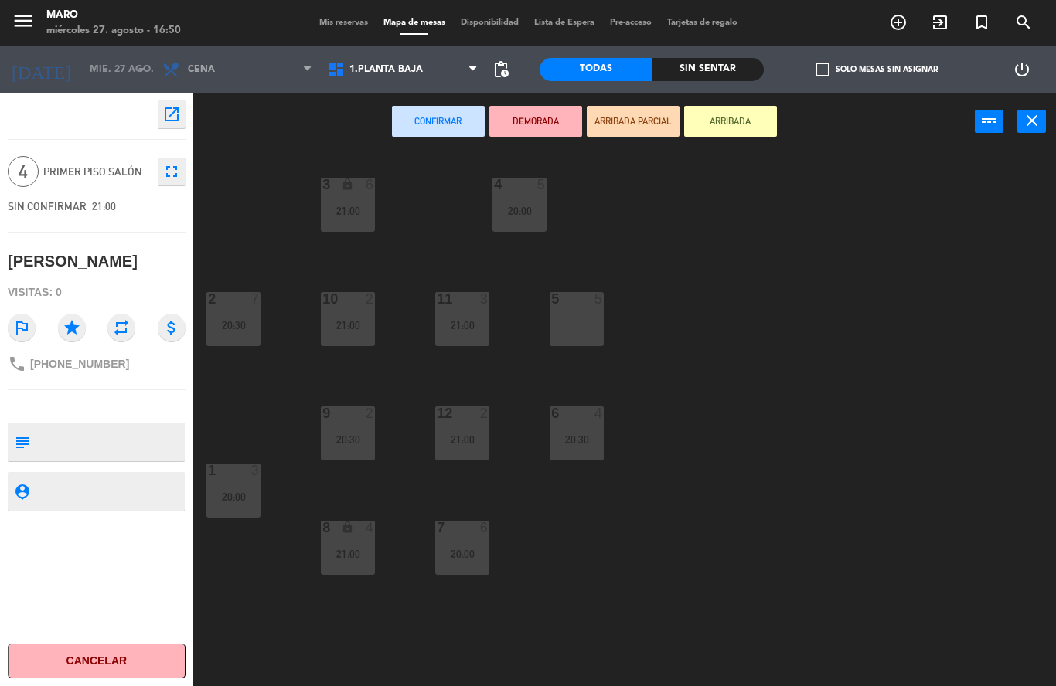
click at [568, 318] on div "5 5" at bounding box center [576, 319] width 54 height 54
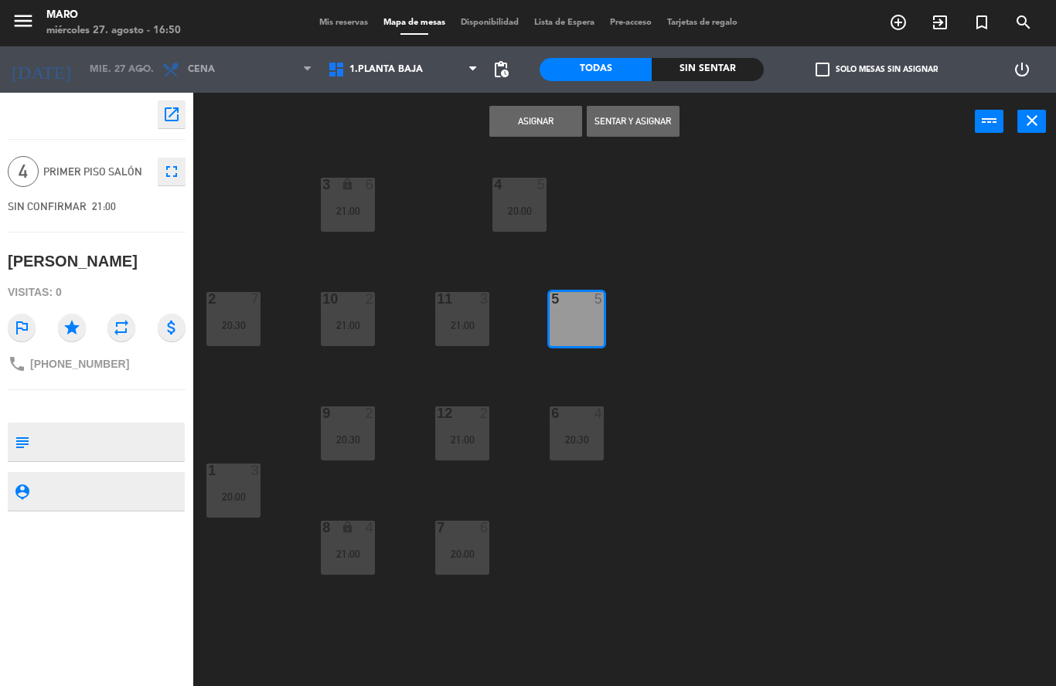
click at [523, 122] on button "Asignar" at bounding box center [535, 121] width 93 height 31
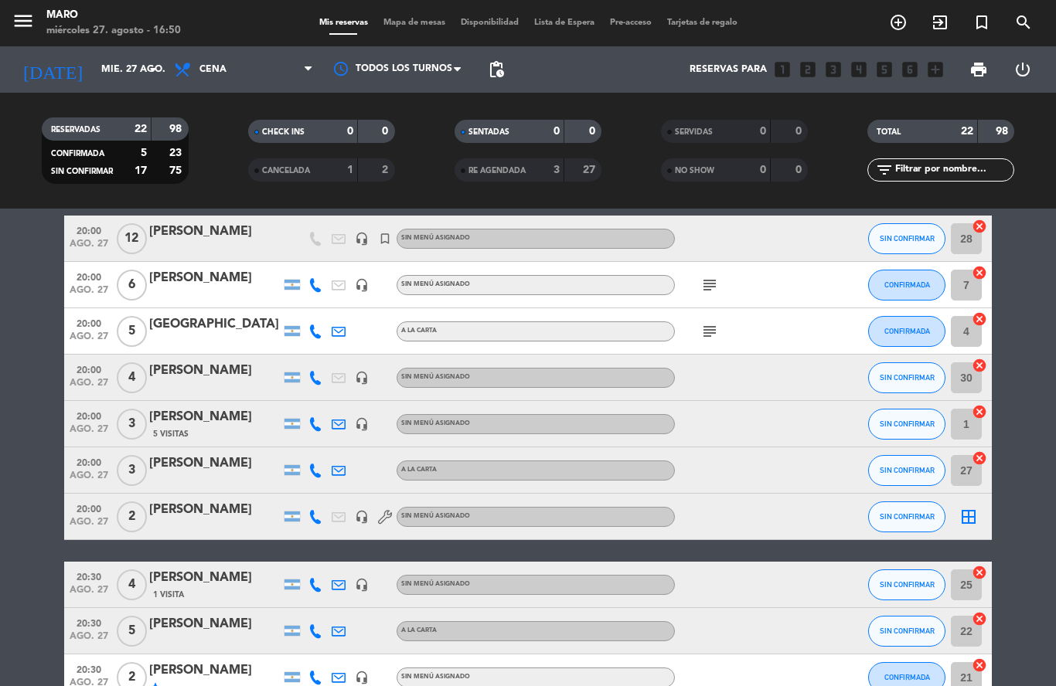
scroll to position [73, 0]
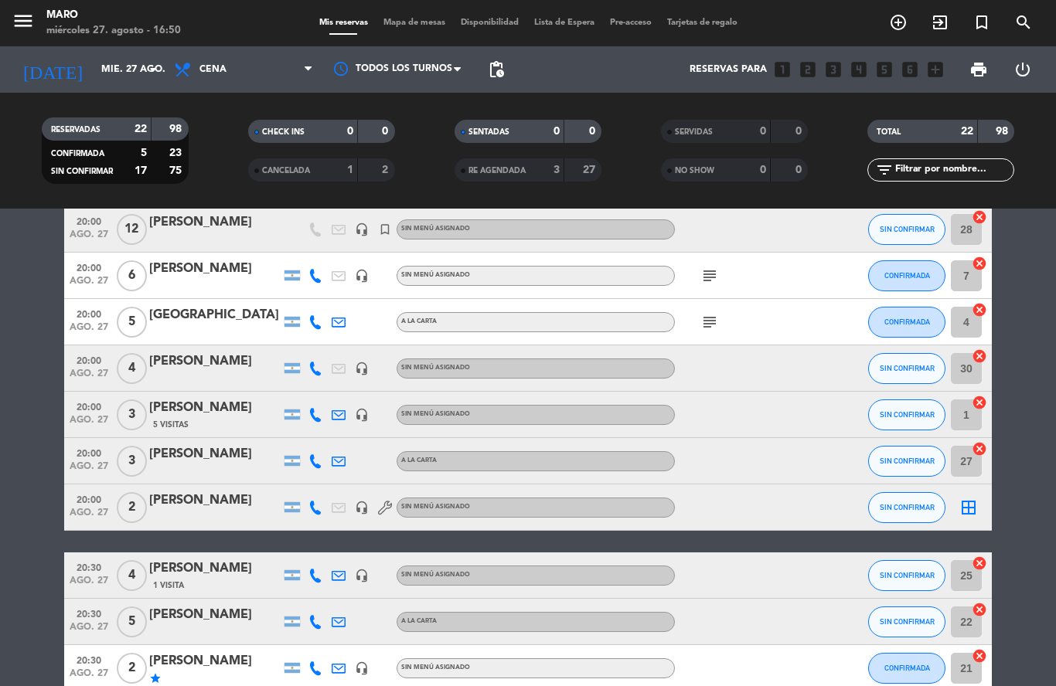
click at [977, 563] on icon "cancel" at bounding box center [978, 563] width 15 height 15
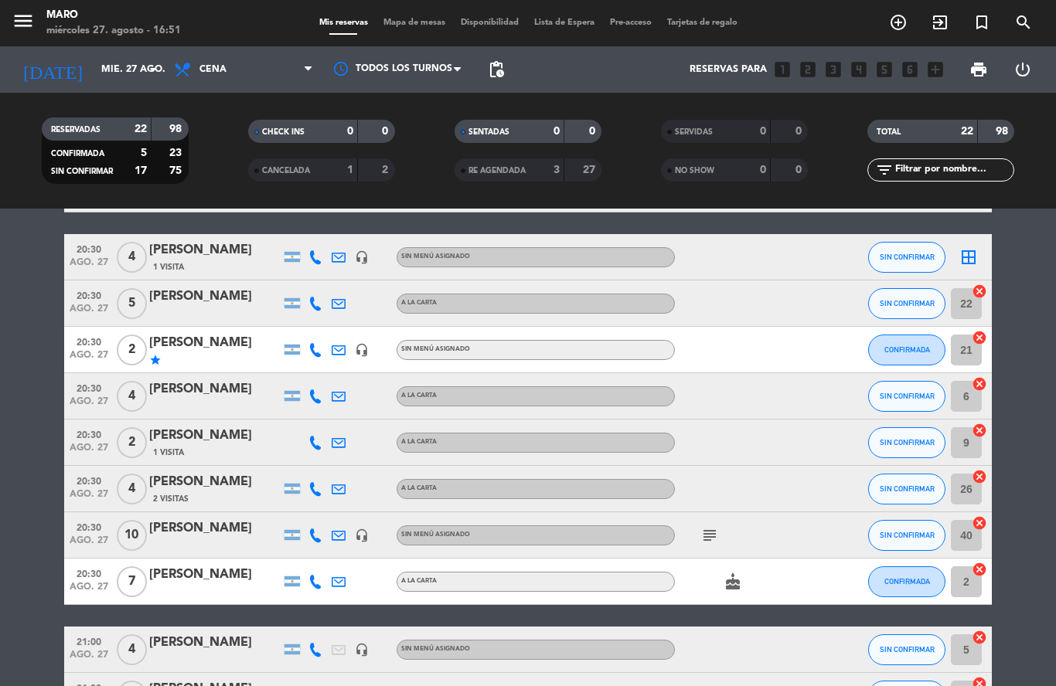
scroll to position [514, 0]
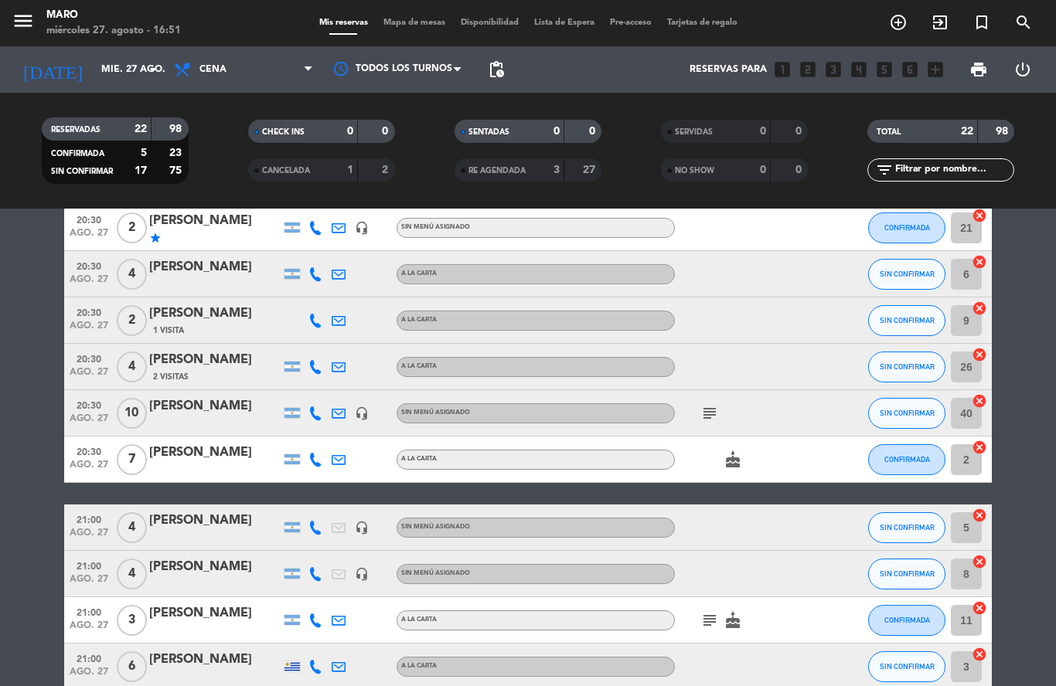
click at [977, 263] on icon "cancel" at bounding box center [978, 261] width 15 height 15
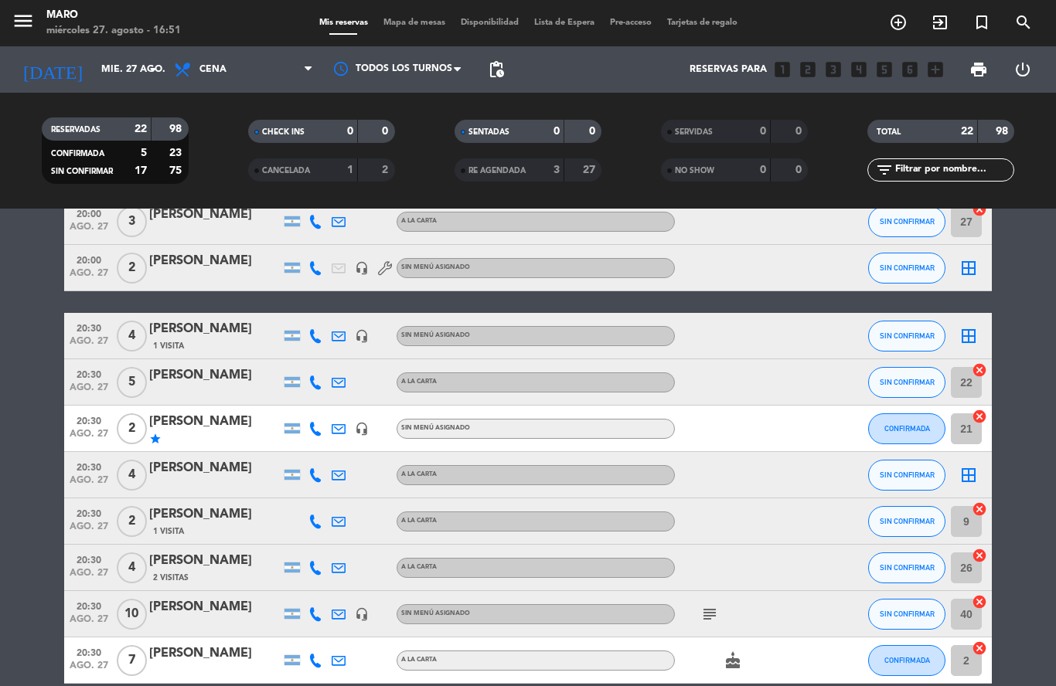
scroll to position [312, 0]
click at [970, 341] on icon "border_all" at bounding box center [968, 337] width 19 height 19
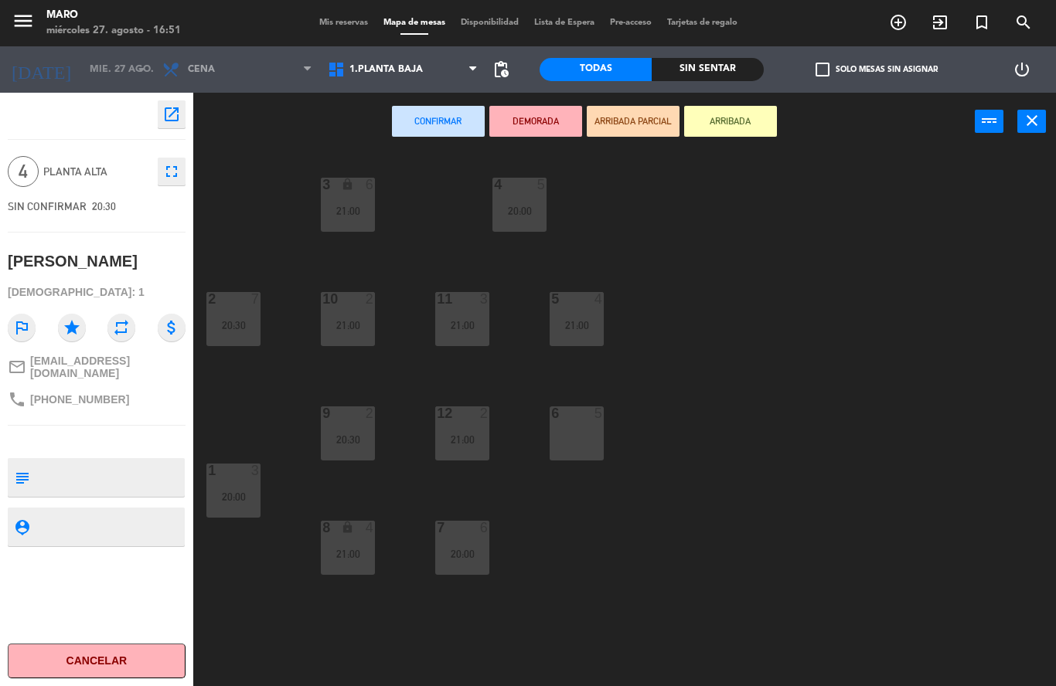
click at [584, 431] on div "6 5" at bounding box center [576, 433] width 54 height 54
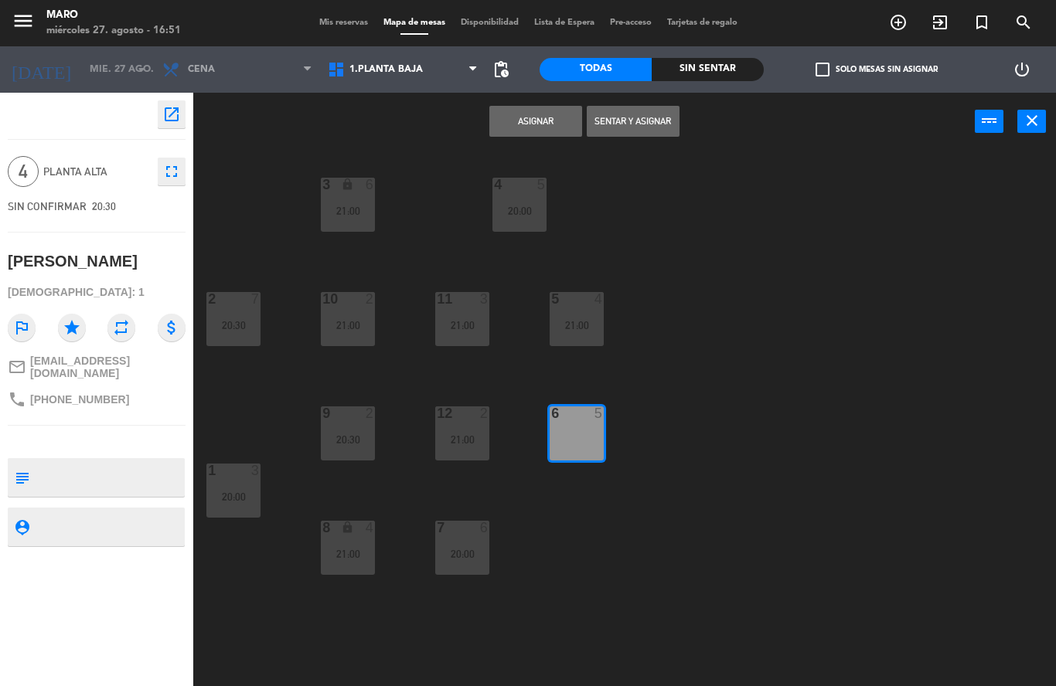
click at [531, 123] on button "Asignar" at bounding box center [535, 121] width 93 height 31
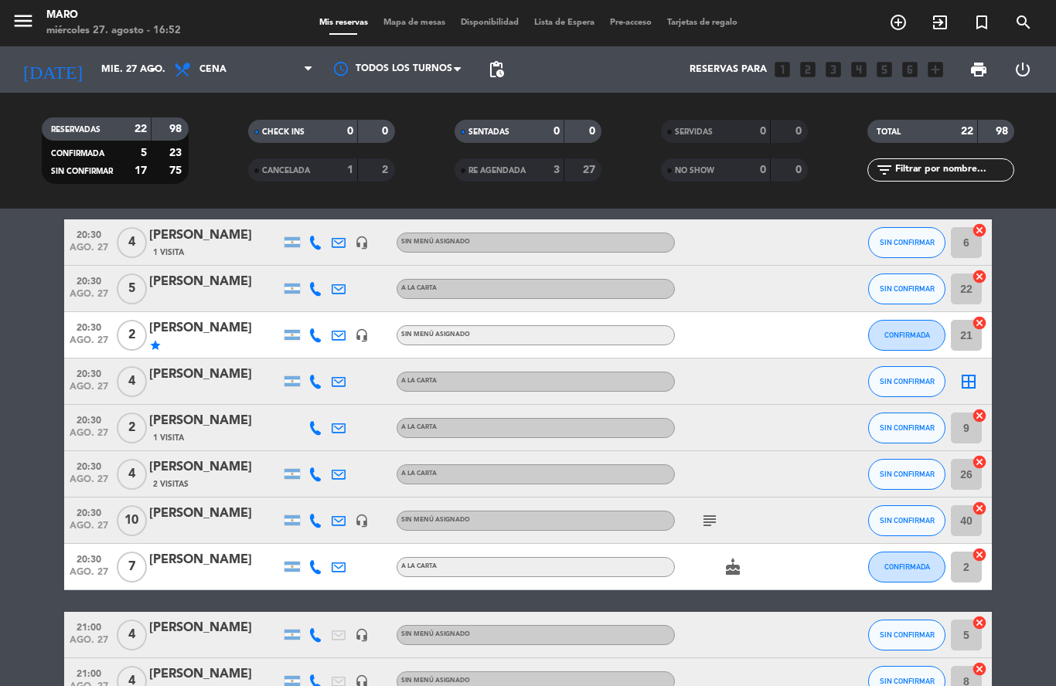
scroll to position [400, 0]
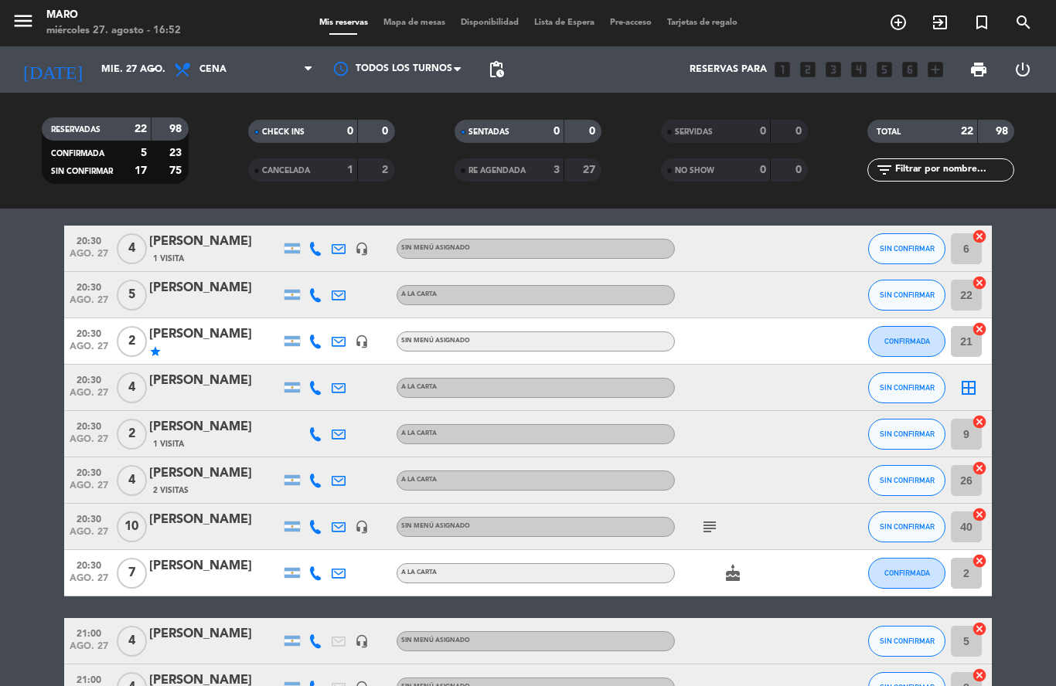
click at [964, 389] on icon "border_all" at bounding box center [968, 388] width 19 height 19
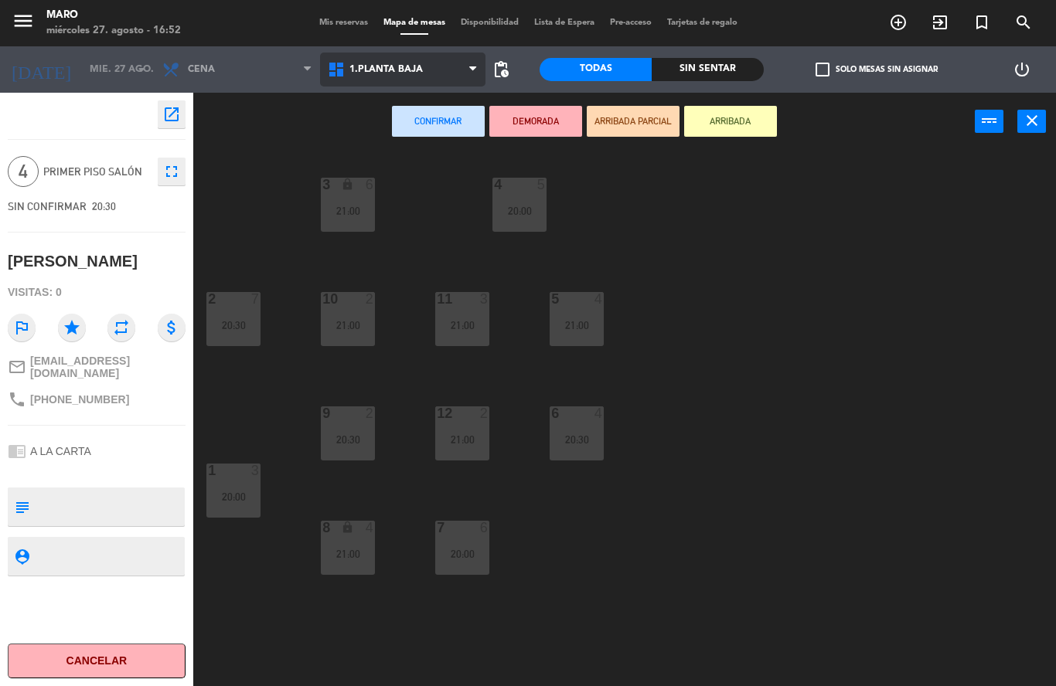
click at [362, 75] on span "1.Planta baja" at bounding box center [385, 69] width 73 height 11
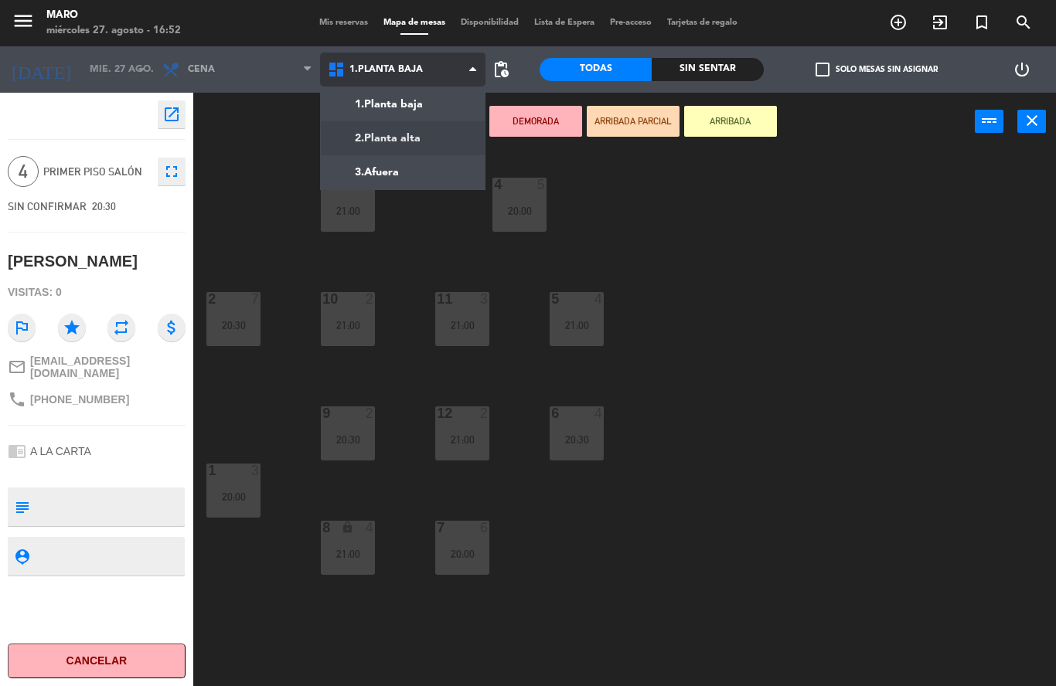
click at [371, 135] on ng-component "menu Maro [DATE] 27. agosto - 16:52 Mis reservas Mapa de mesas Disponibilidad L…" at bounding box center [528, 343] width 1056 height 686
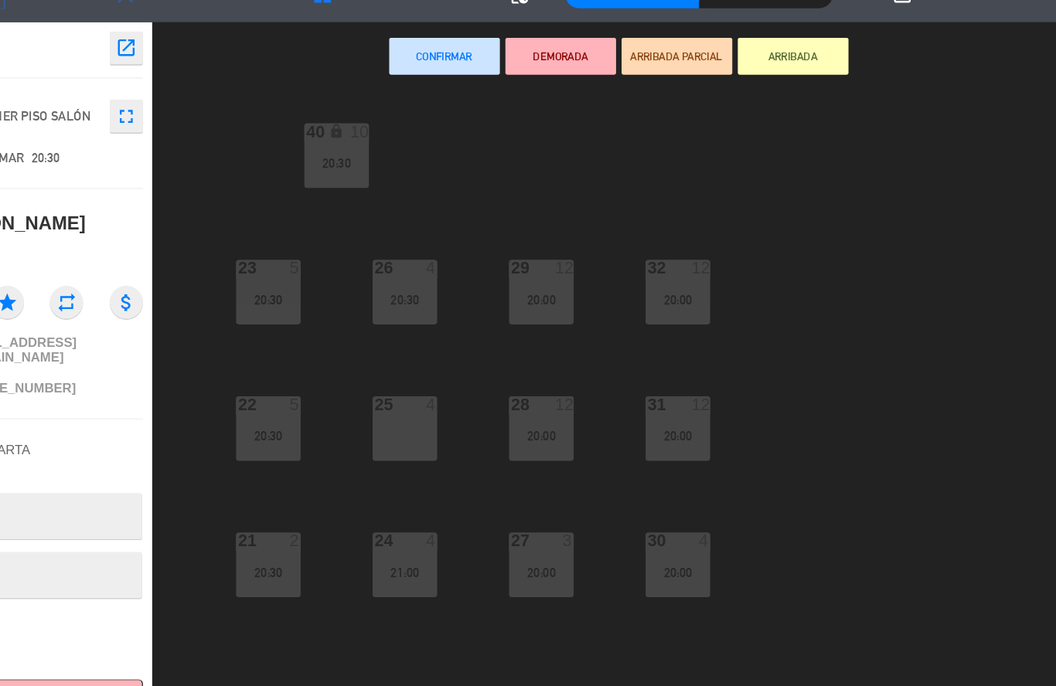
click at [378, 406] on div "25 4" at bounding box center [405, 433] width 54 height 54
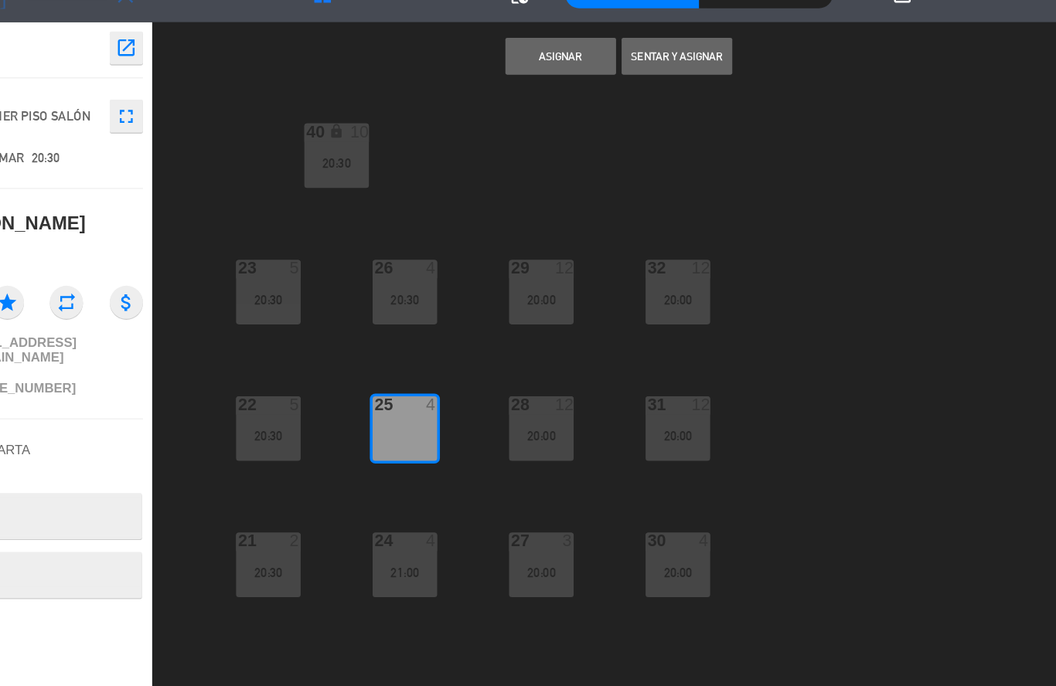
click at [489, 106] on button "Asignar" at bounding box center [535, 121] width 93 height 31
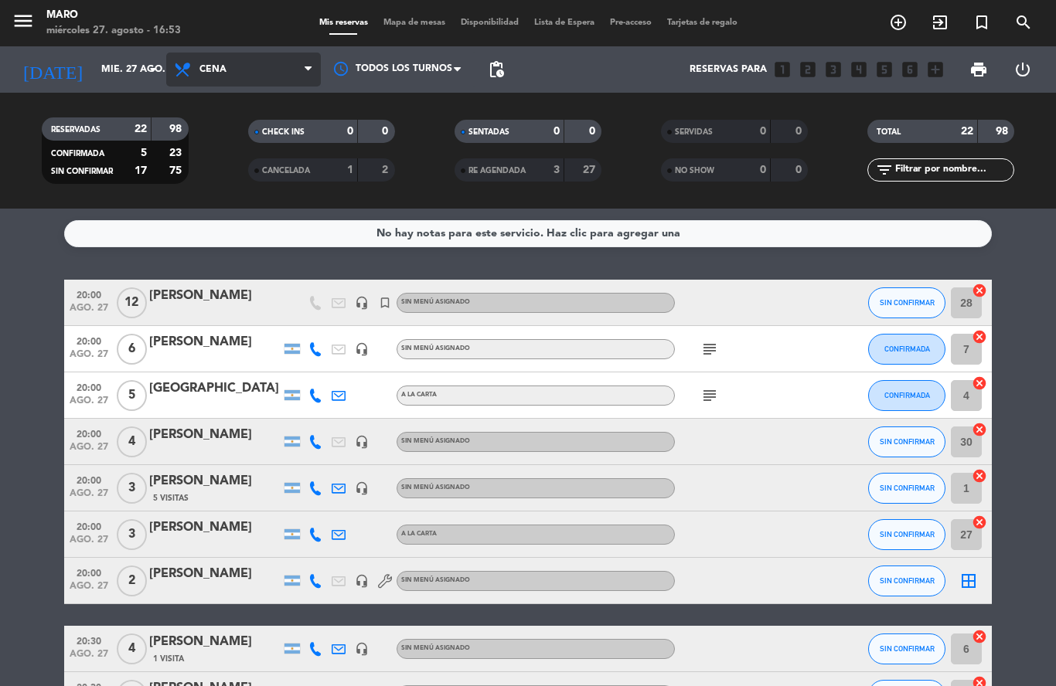
click at [297, 72] on span "Cena" at bounding box center [243, 70] width 155 height 34
click at [406, 25] on span "Mapa de mesas" at bounding box center [414, 23] width 77 height 8
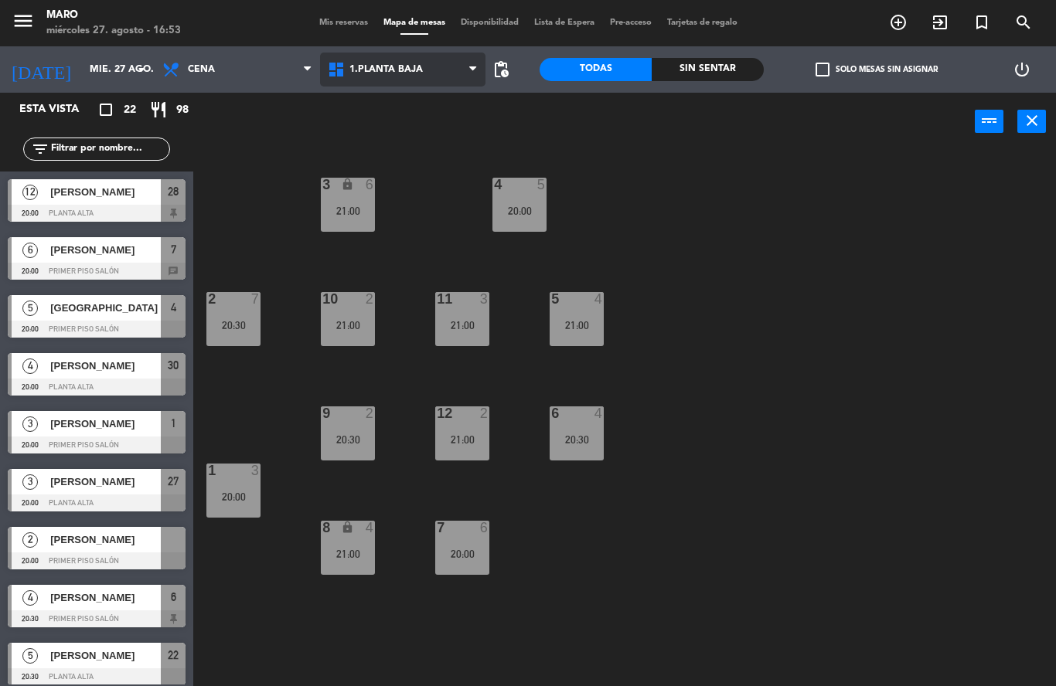
click at [444, 81] on span "1.Planta baja" at bounding box center [402, 70] width 165 height 34
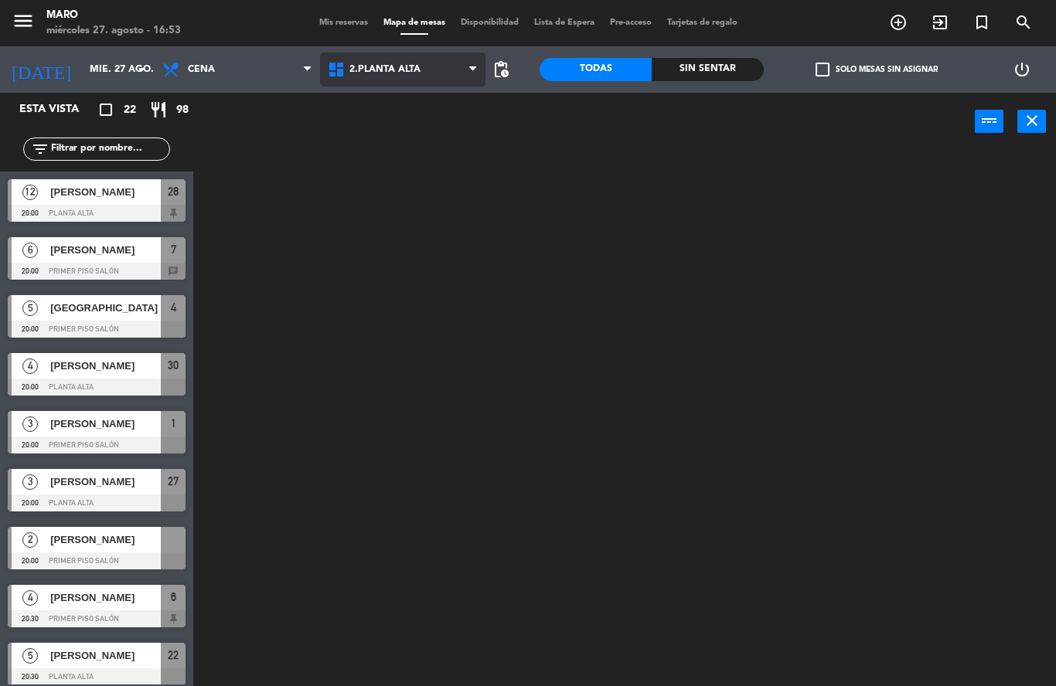
click at [408, 144] on ng-component "menu Maro [DATE] 27. agosto - 16:53 Mis reservas Mapa de mesas Disponibilidad L…" at bounding box center [528, 343] width 1056 height 686
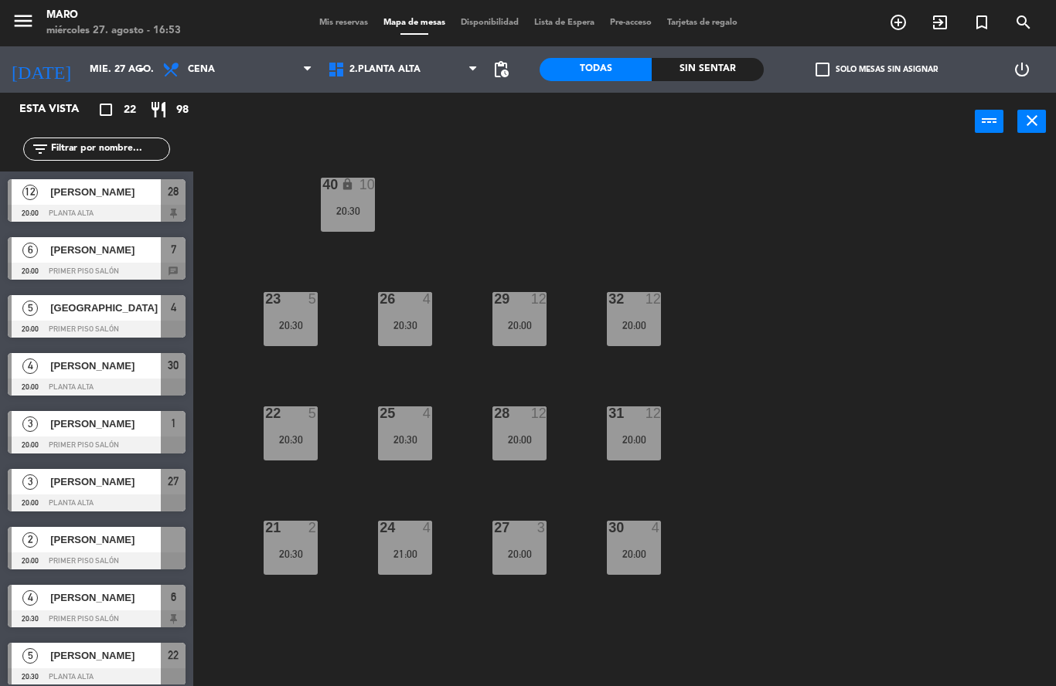
click at [295, 311] on div "23 5 20:30" at bounding box center [290, 319] width 54 height 54
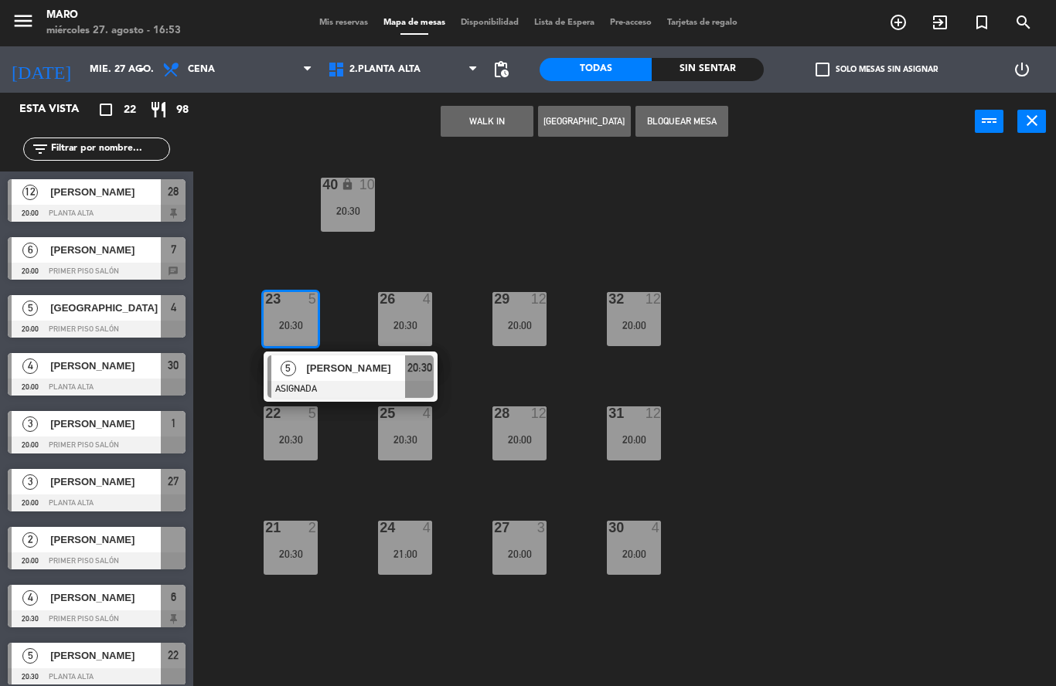
click at [713, 335] on div "40 lock 10 20:30 23 5 20:30 5 [PERSON_NAME] ASIGNADA 20:30 26 4 20:30 29 12 20:…" at bounding box center [630, 418] width 852 height 535
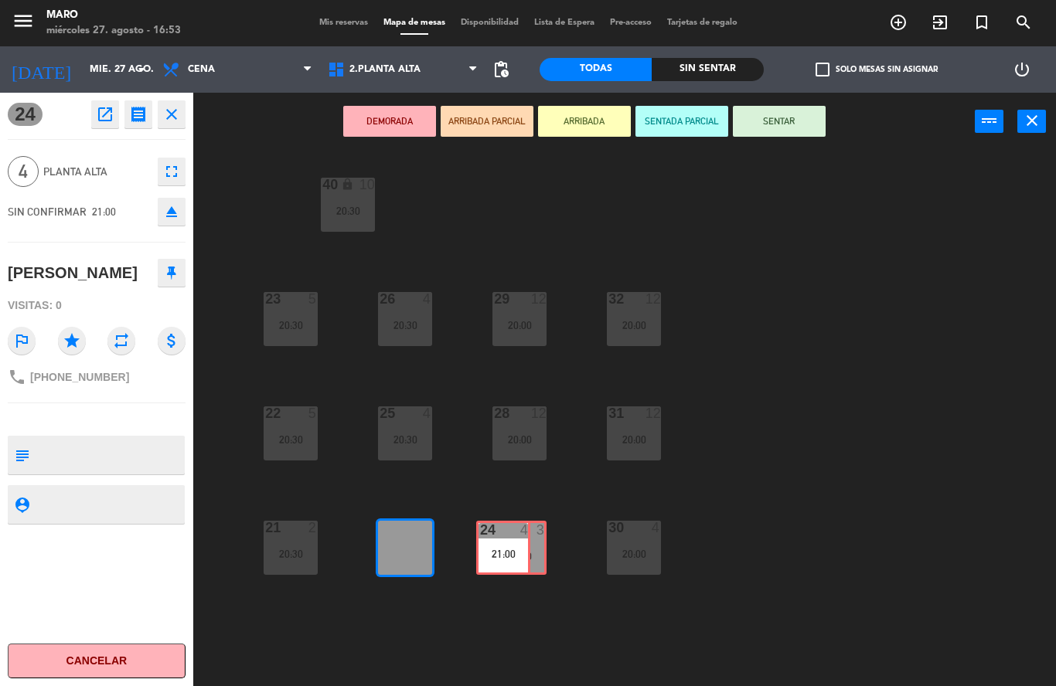
drag, startPoint x: 420, startPoint y: 542, endPoint x: 520, endPoint y: 542, distance: 99.7
click at [520, 542] on div "40 lock 10 20:30 23 5 20:30 26 4 20:30 29 12 20:00 32 12 20:00 22 5 20:30 25 4 …" at bounding box center [630, 418] width 852 height 535
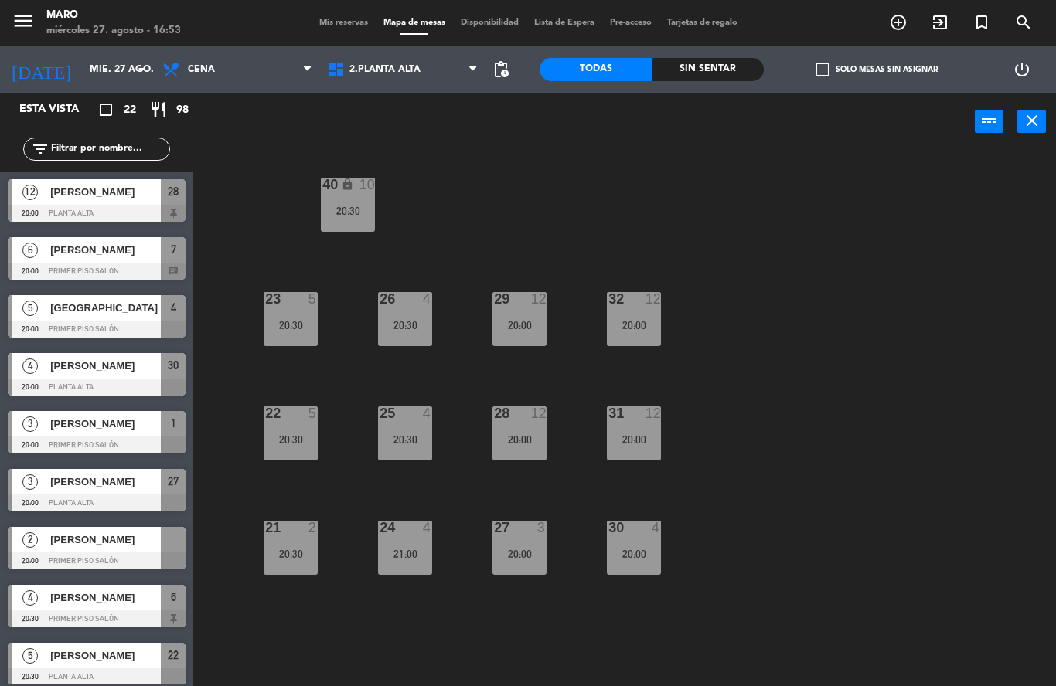
scroll to position [337, 0]
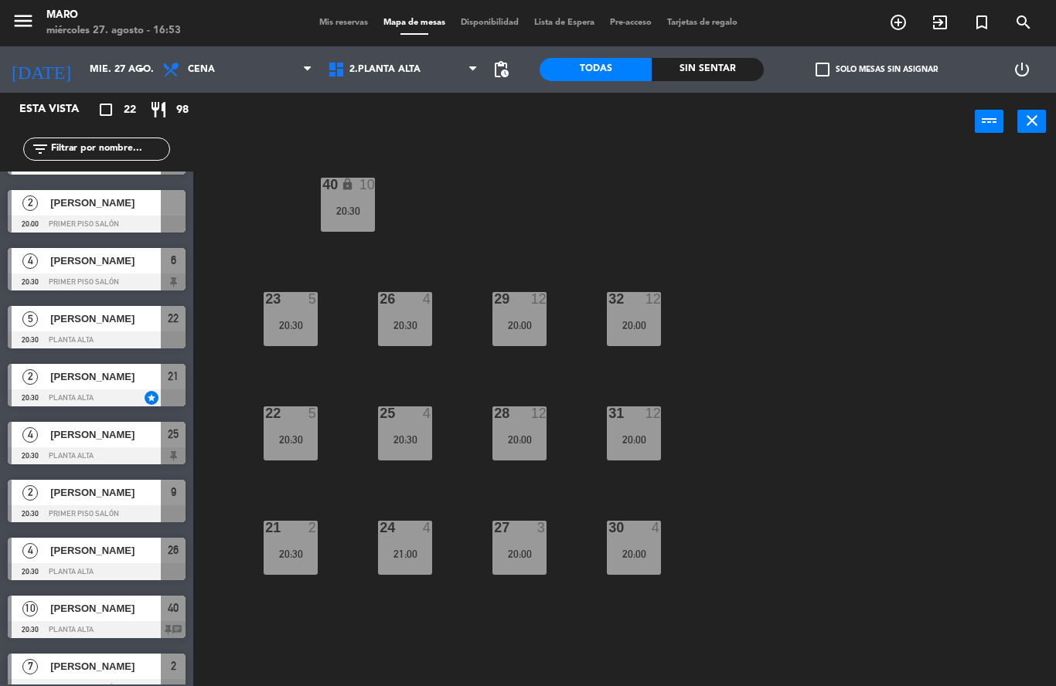
click at [645, 420] on div "12" at bounding box center [652, 413] width 15 height 14
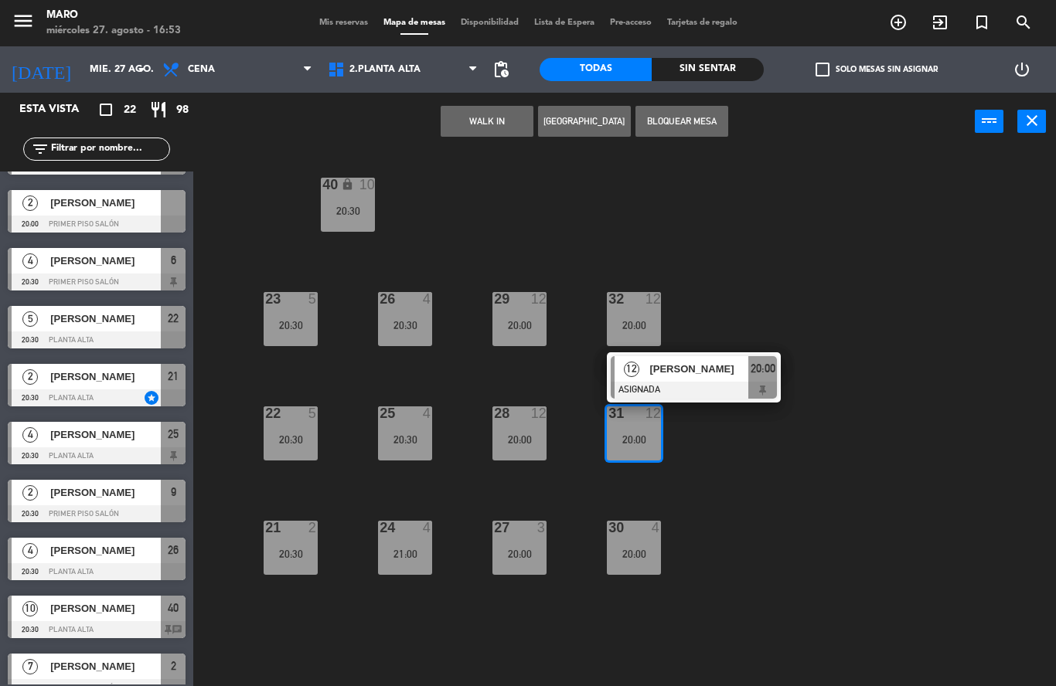
click at [739, 437] on div "40 lock 10 20:30 23 5 20:30 26 4 20:30 29 12 20:00 32 12 20:00 22 5 20:30 25 4 …" at bounding box center [630, 418] width 852 height 535
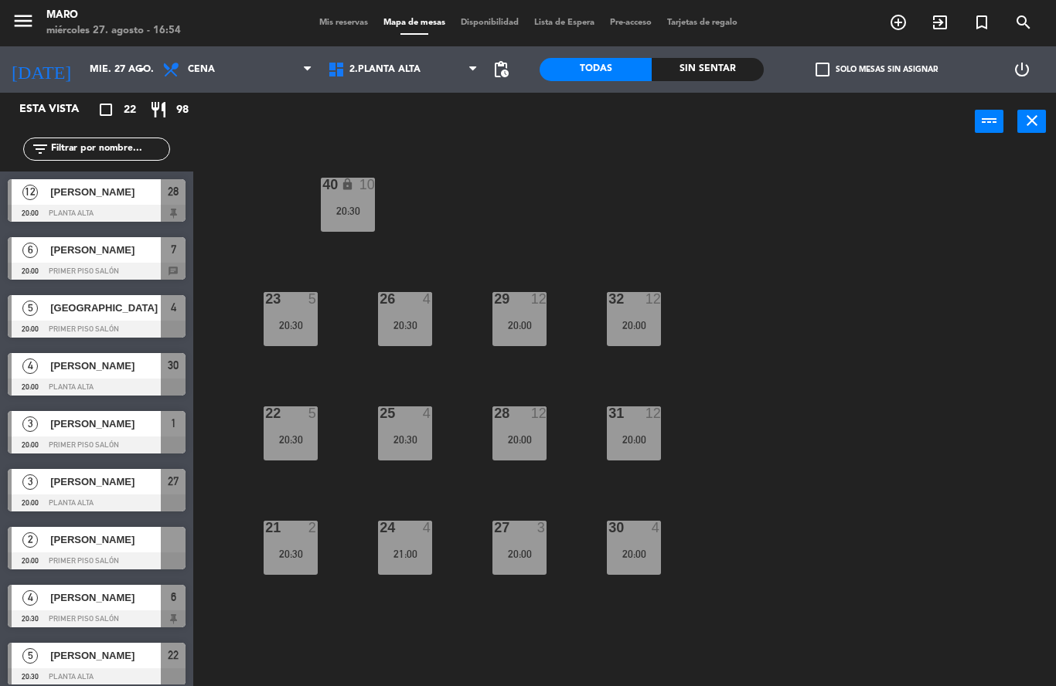
scroll to position [0, 0]
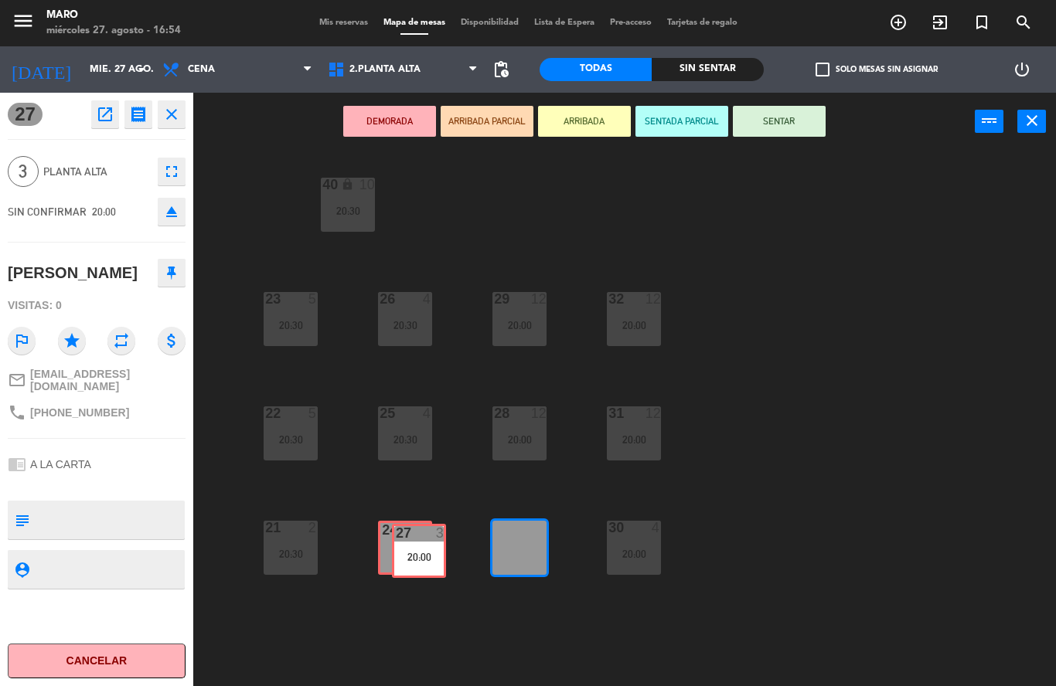
drag, startPoint x: 512, startPoint y: 544, endPoint x: 404, endPoint y: 547, distance: 108.2
click at [404, 547] on div "40 lock 10 20:30 23 5 20:30 26 4 20:30 29 12 20:00 32 12 20:00 22 5 20:30 25 4 …" at bounding box center [630, 418] width 852 height 535
